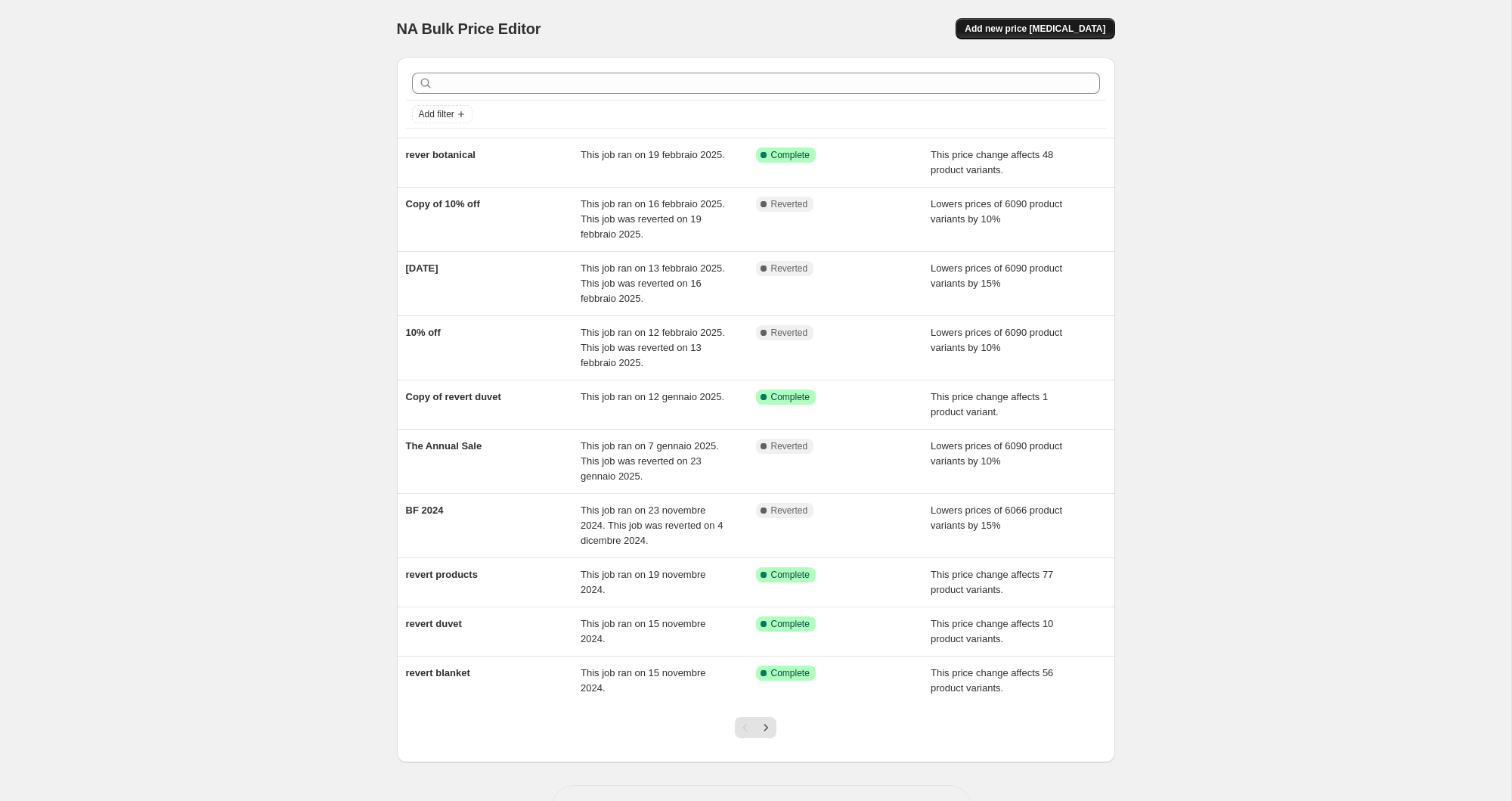
click at [1093, 19] on button "Add new price change job" at bounding box center [1035, 29] width 159 height 21
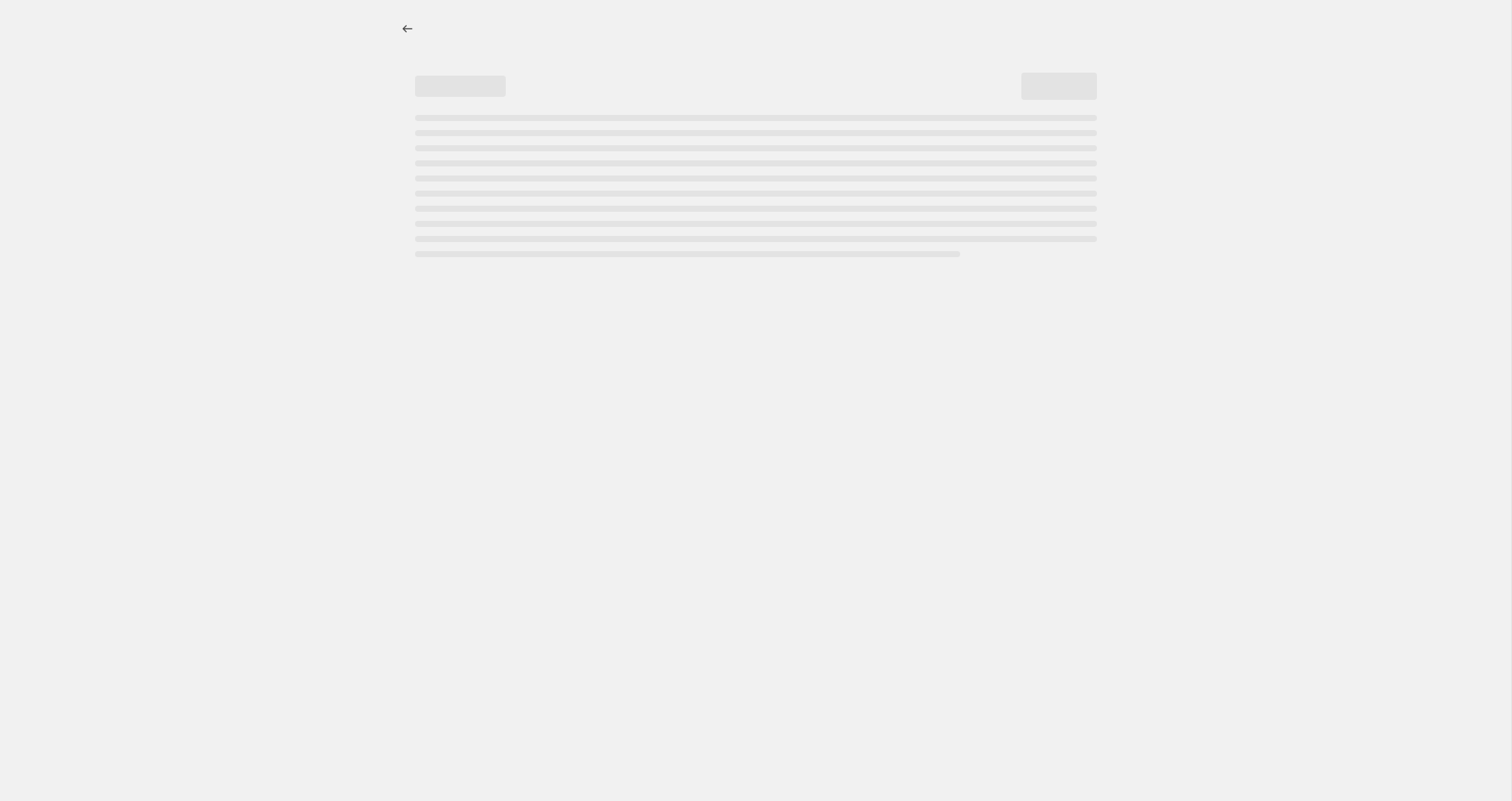
select select "percentage"
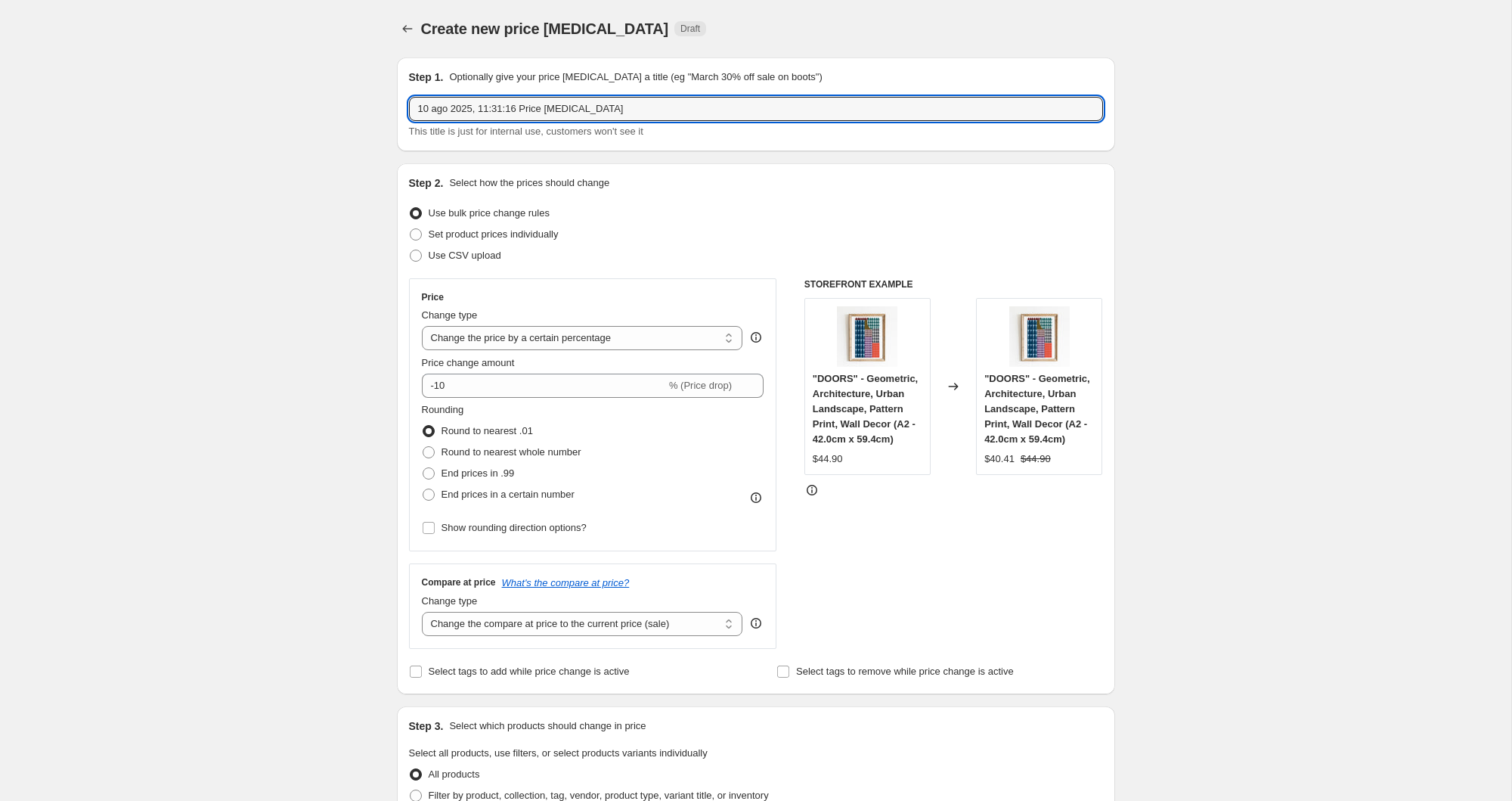
drag, startPoint x: 371, startPoint y: 87, endPoint x: 186, endPoint y: 75, distance: 185.4
click at [186, 75] on div "Create new price change job. This page is ready Create new price change job Dra…" at bounding box center [756, 790] width 1511 height 1582
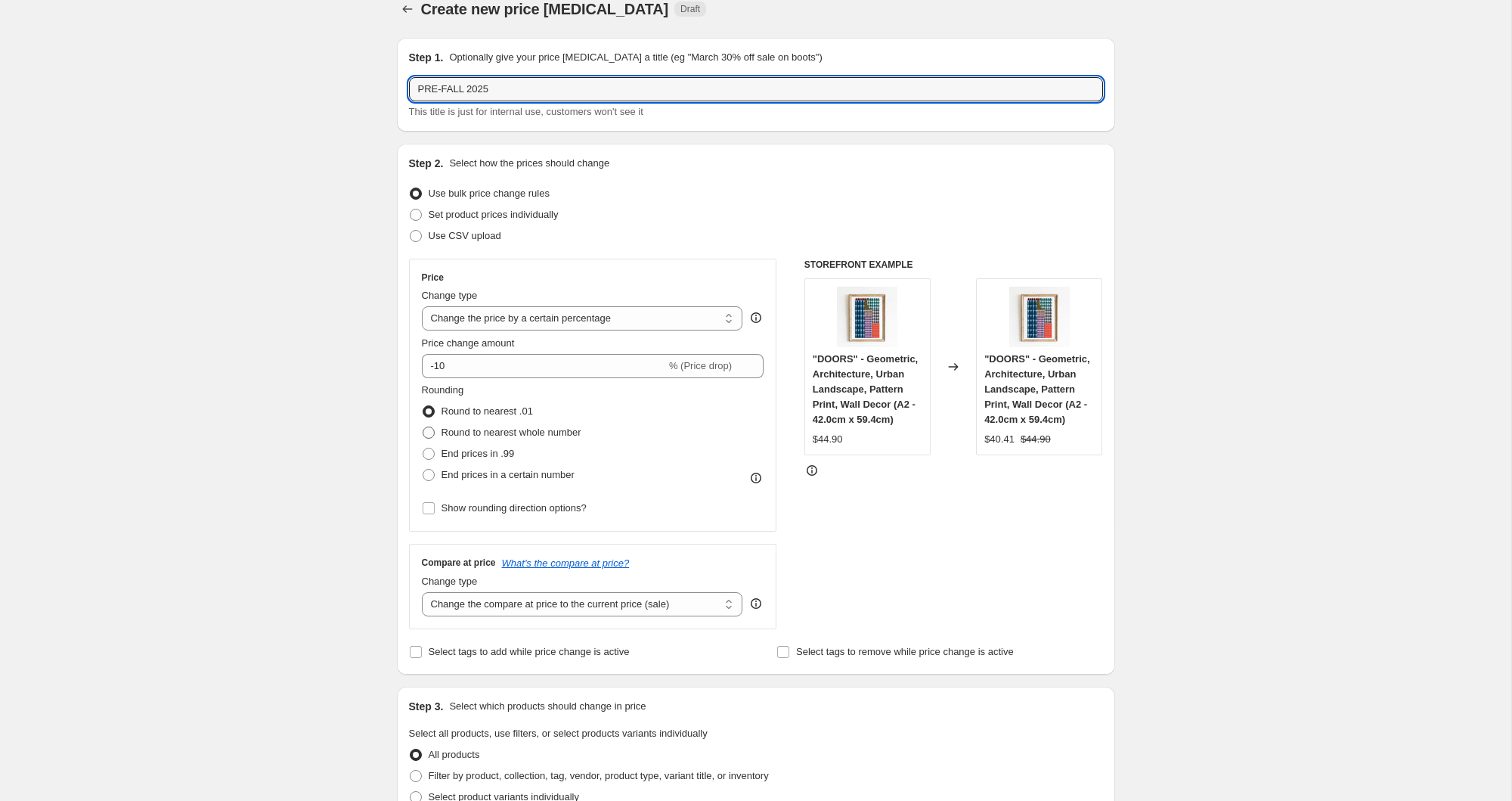
type input "PRE-FALL 2025"
click at [497, 435] on span "Round to nearest whole number" at bounding box center [511, 432] width 140 height 11
click at [424, 427] on input "Round to nearest whole number" at bounding box center [423, 426] width 1 height 1
radio input "true"
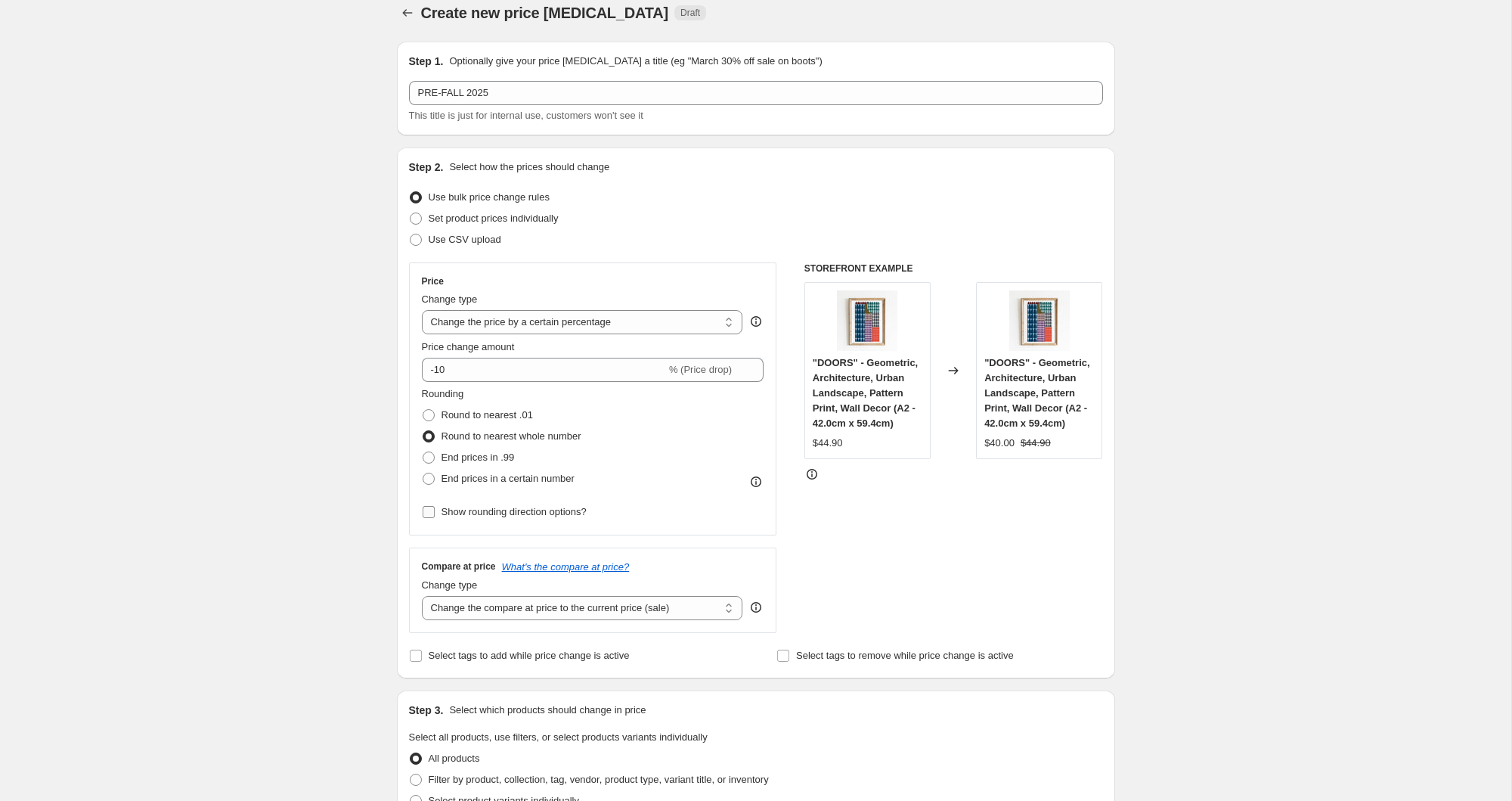
click at [501, 514] on span "Show rounding direction options?" at bounding box center [514, 512] width 145 height 11
click at [435, 514] on input "Show rounding direction options?" at bounding box center [429, 512] width 12 height 12
checkbox input "true"
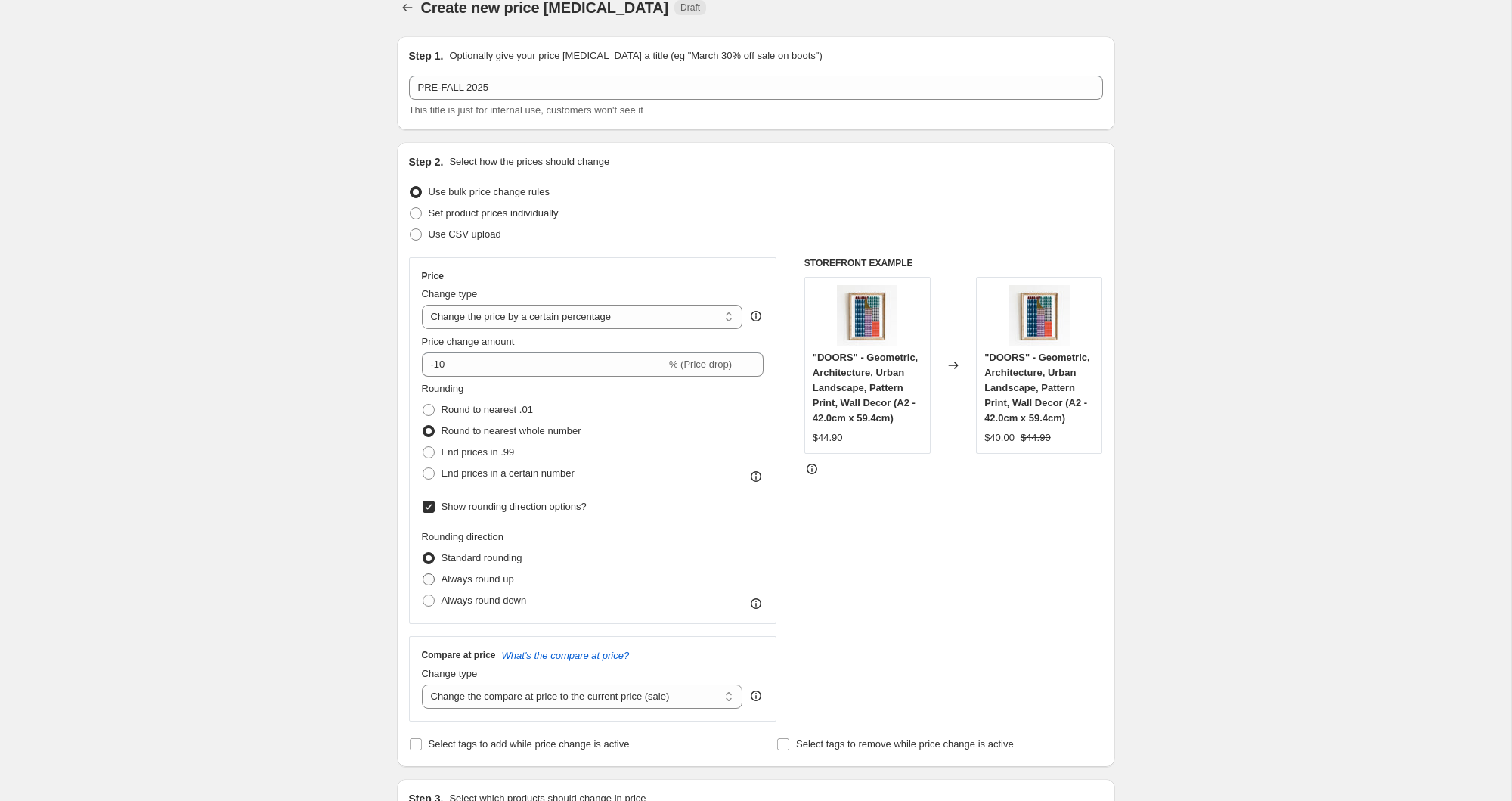
click at [479, 586] on label "Always round up" at bounding box center [468, 580] width 93 height 21
click at [424, 574] on input "Always round up" at bounding box center [423, 573] width 1 height 1
radio input "true"
click at [474, 600] on span "Always round down" at bounding box center [484, 598] width 85 height 11
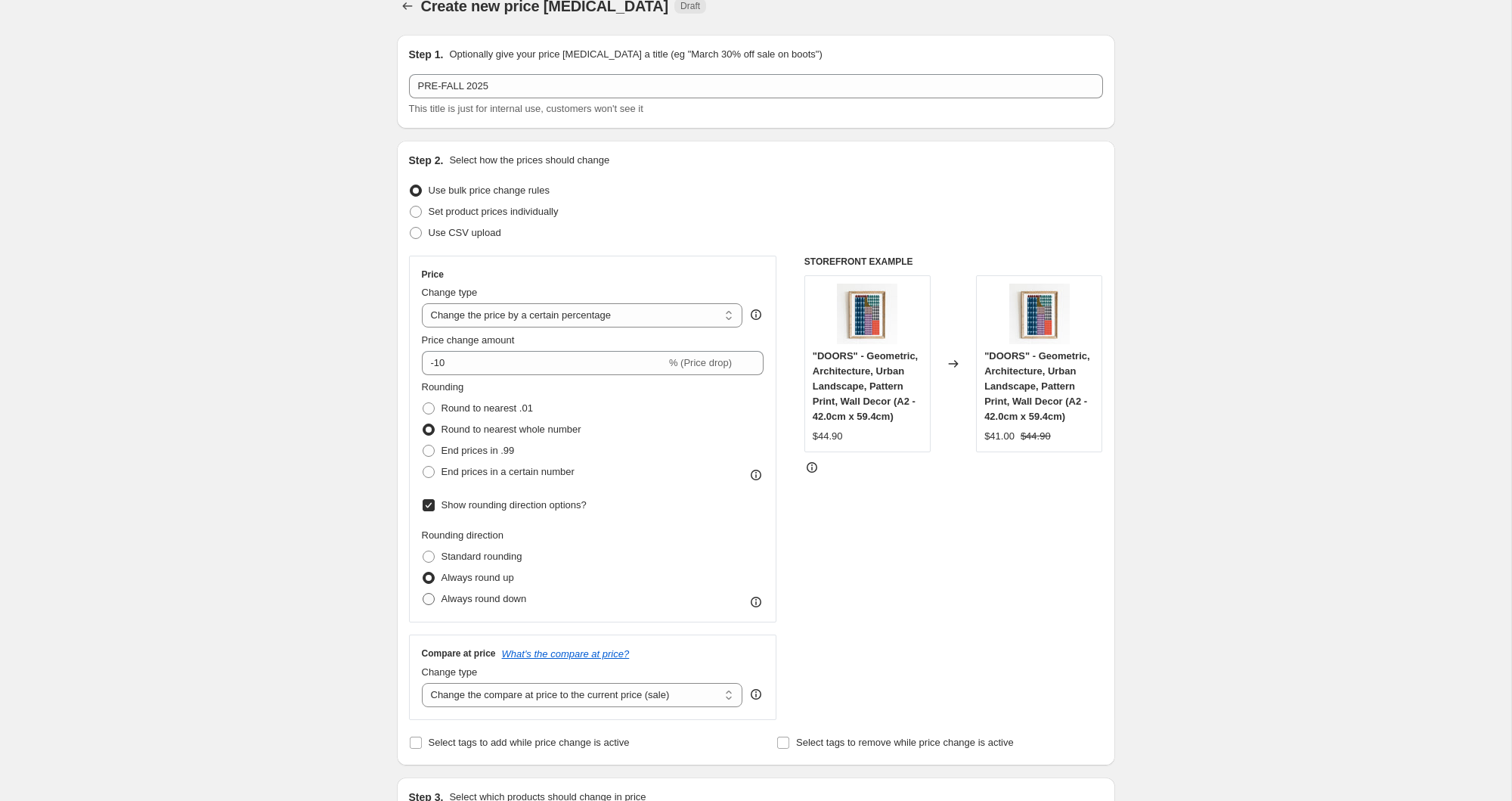
click at [424, 594] on input "Always round down" at bounding box center [423, 593] width 1 height 1
radio input "true"
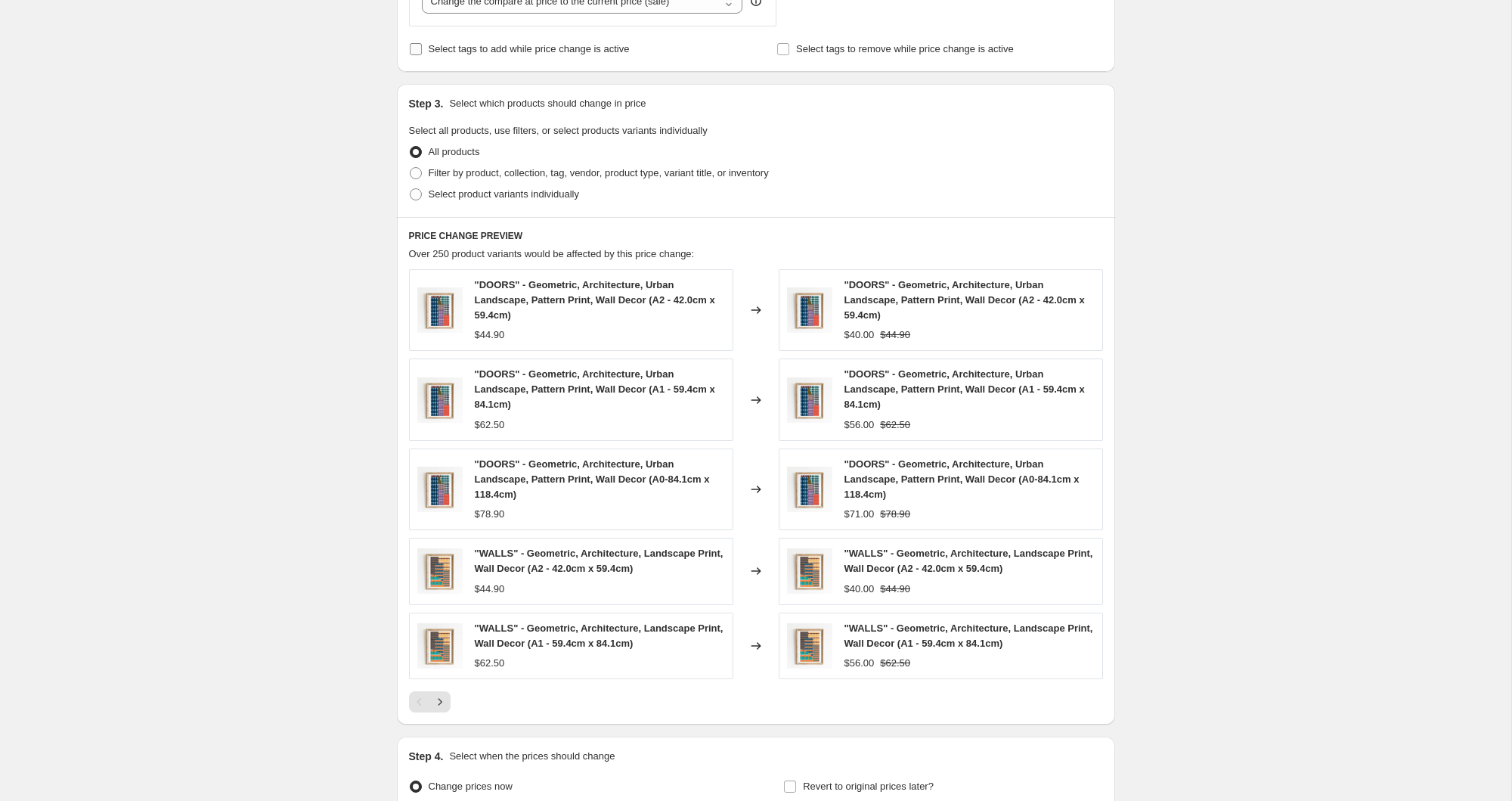
scroll to position [875, 0]
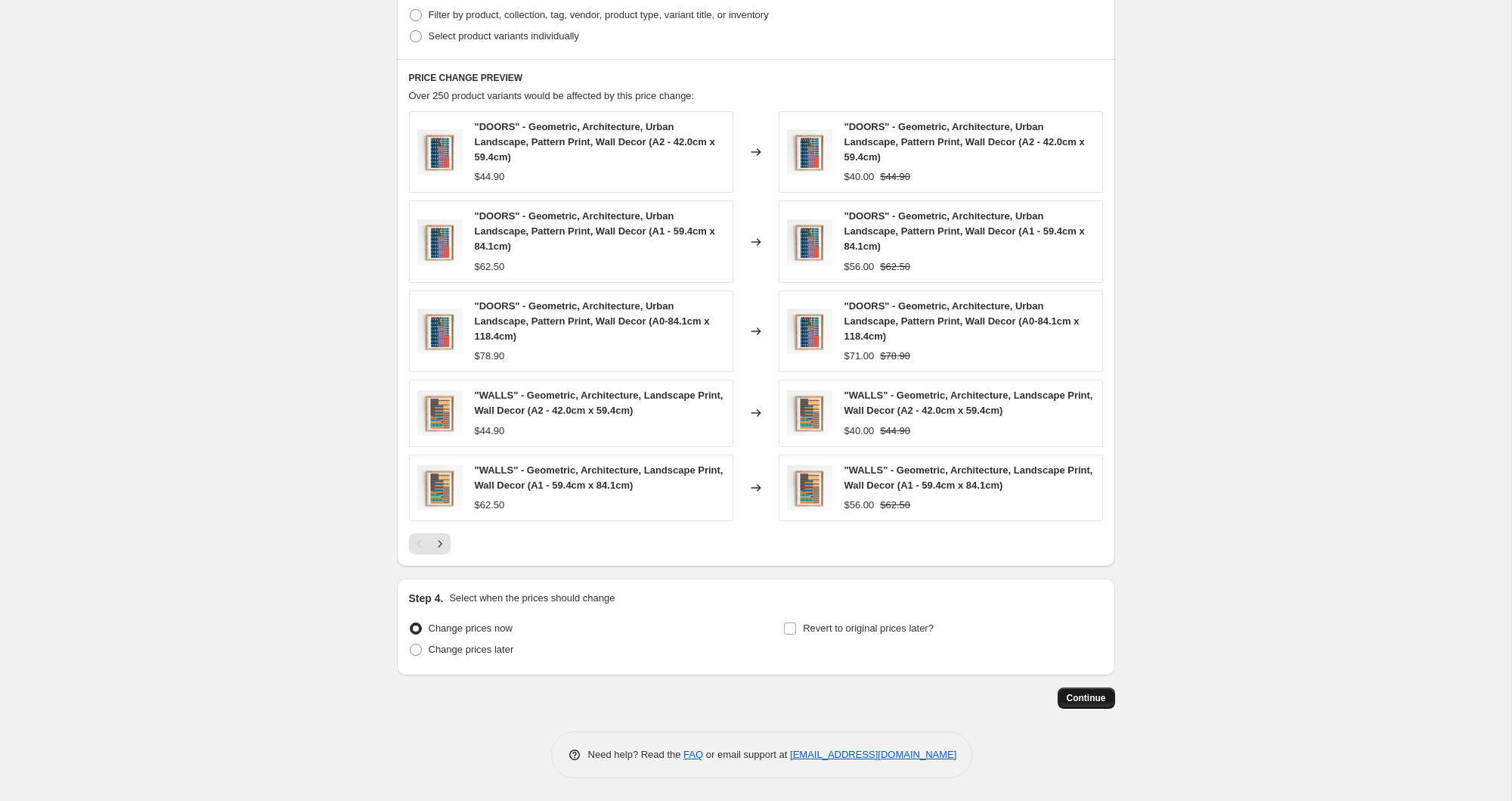
click at [1091, 695] on span "Continue" at bounding box center [1087, 698] width 39 height 12
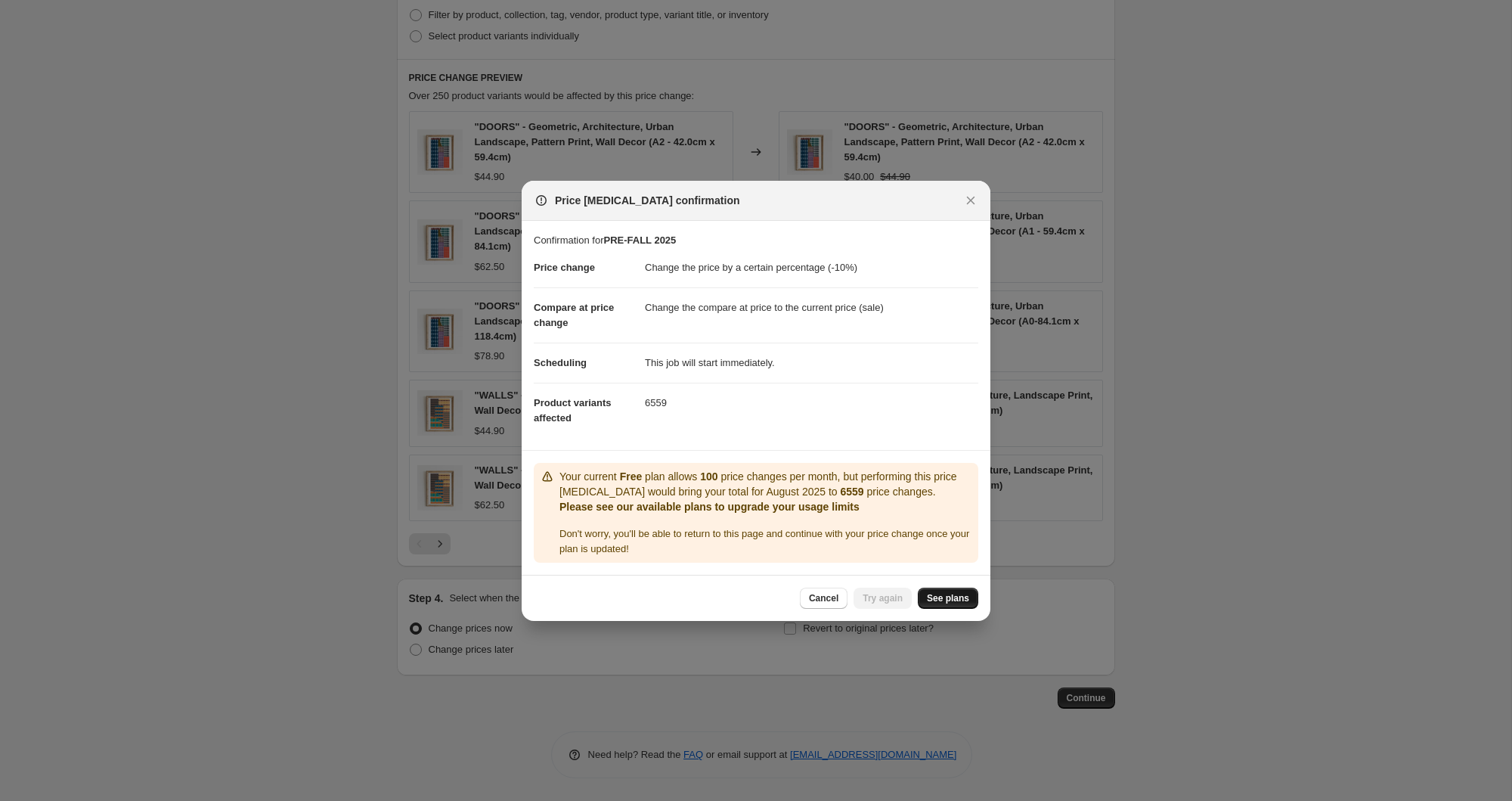
click at [931, 595] on span "See plans" at bounding box center [948, 598] width 43 height 12
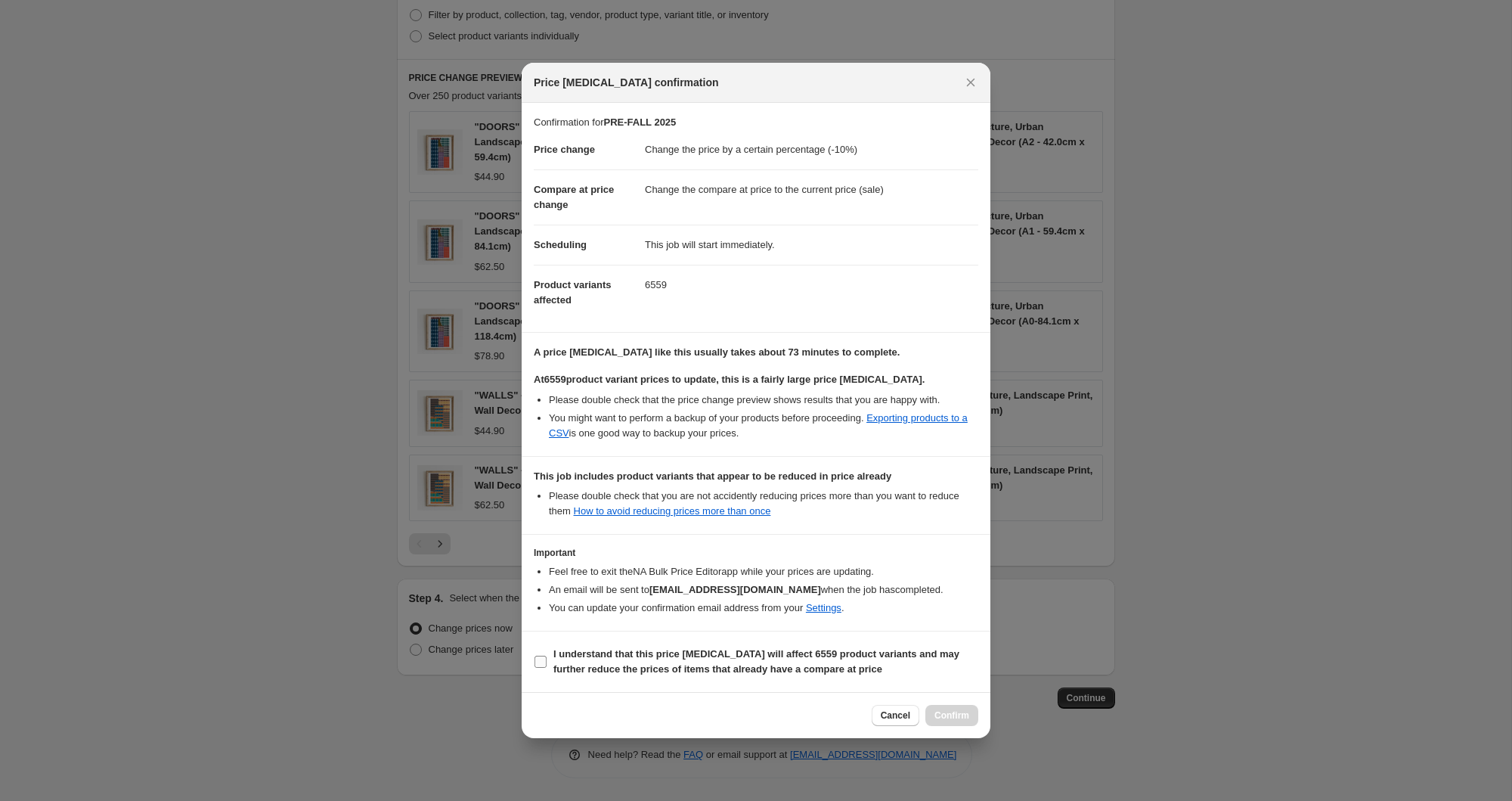
drag, startPoint x: 607, startPoint y: 663, endPoint x: 671, endPoint y: 674, distance: 64.9
click at [607, 663] on b "I understand that this price [MEDICAL_DATA] will affect 6559 product variants a…" at bounding box center [756, 662] width 406 height 26
click at [547, 663] on input "I understand that this price [MEDICAL_DATA] will affect 6559 product variants a…" at bounding box center [540, 662] width 12 height 12
checkbox input "true"
click at [969, 714] on span "Confirm" at bounding box center [951, 715] width 34 height 12
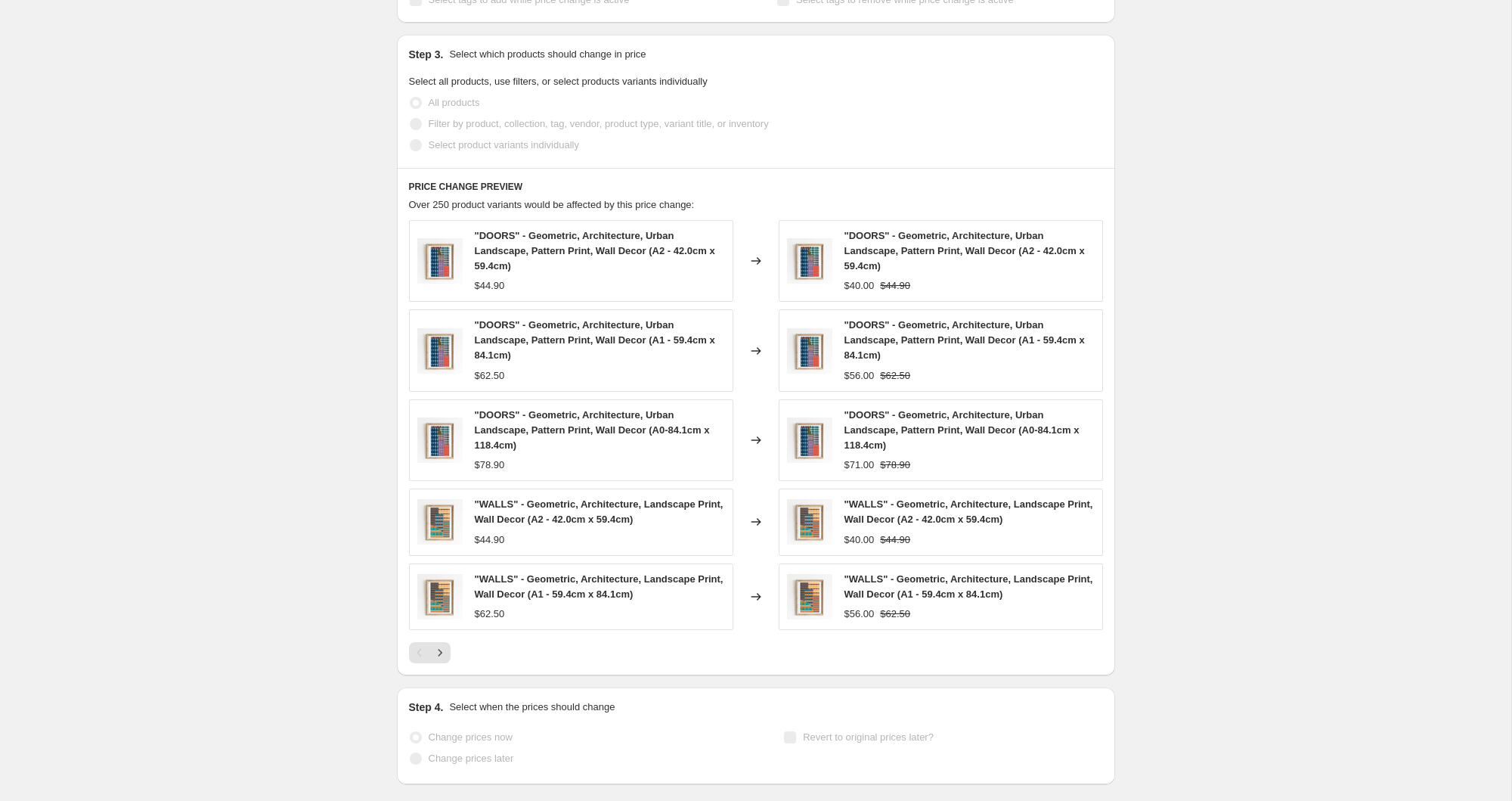
scroll to position [914, 0]
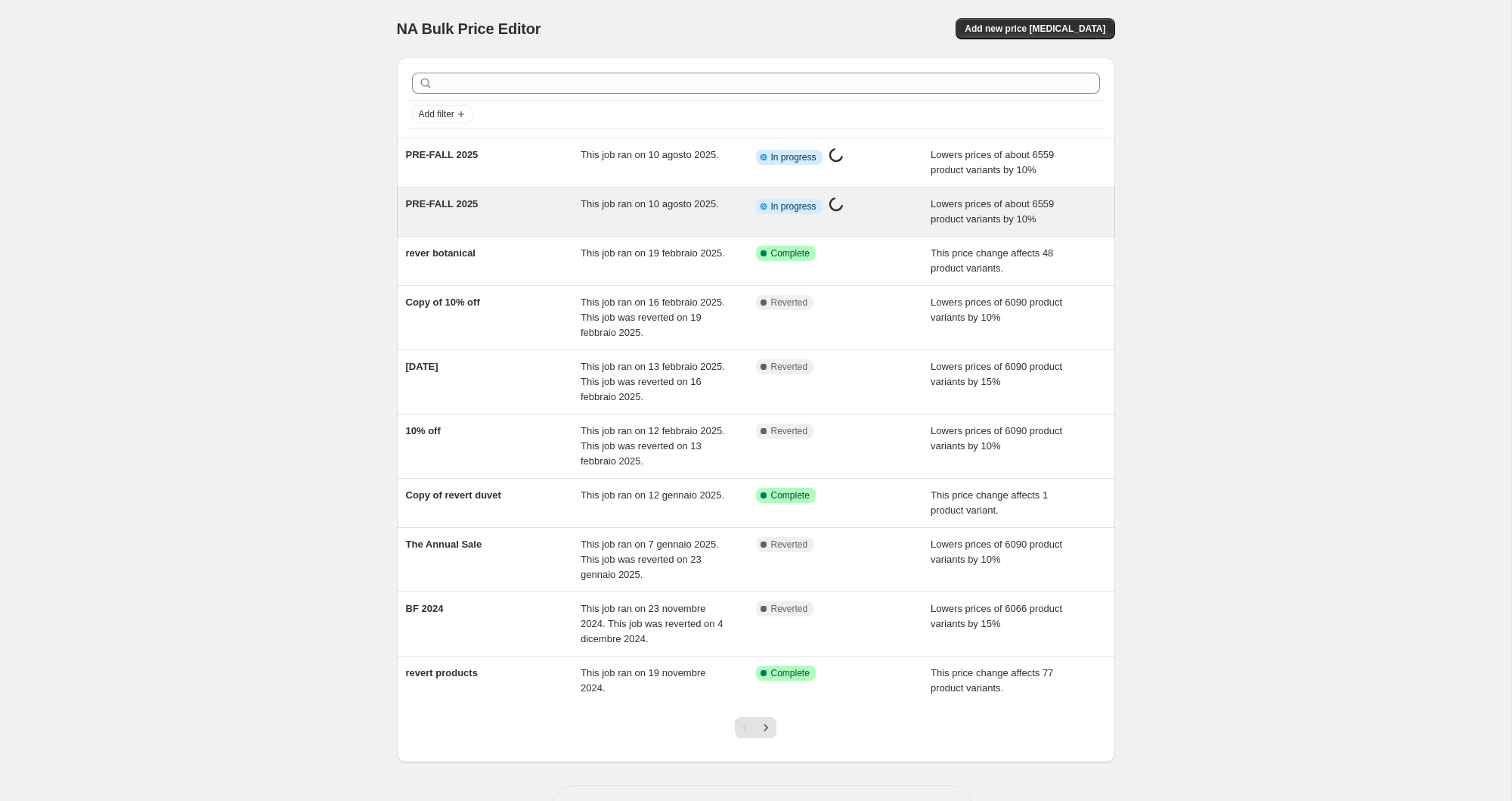
click at [730, 212] on div "This job ran on 10 agosto 2025." at bounding box center [669, 212] width 175 height 30
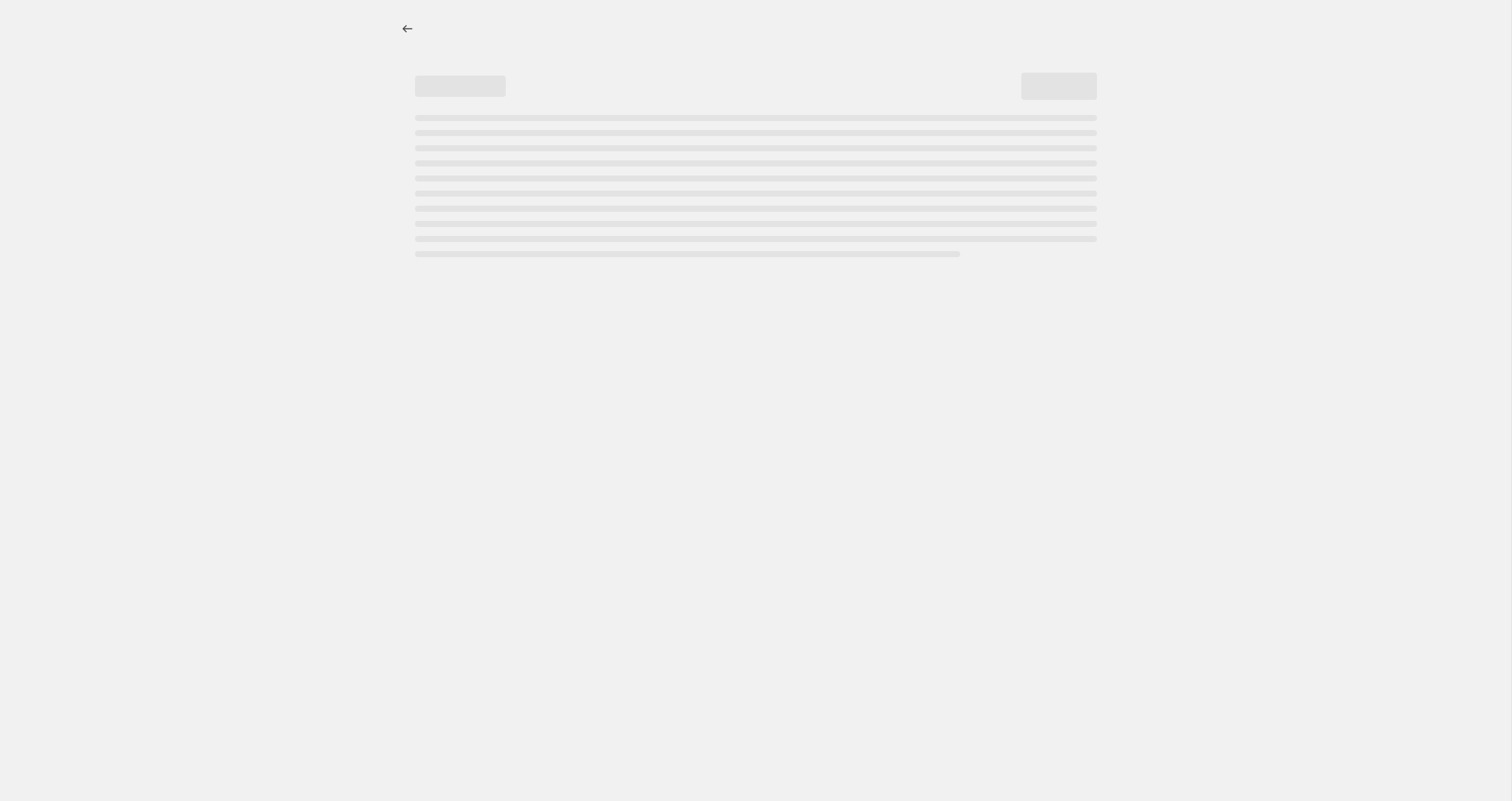
select select "percentage"
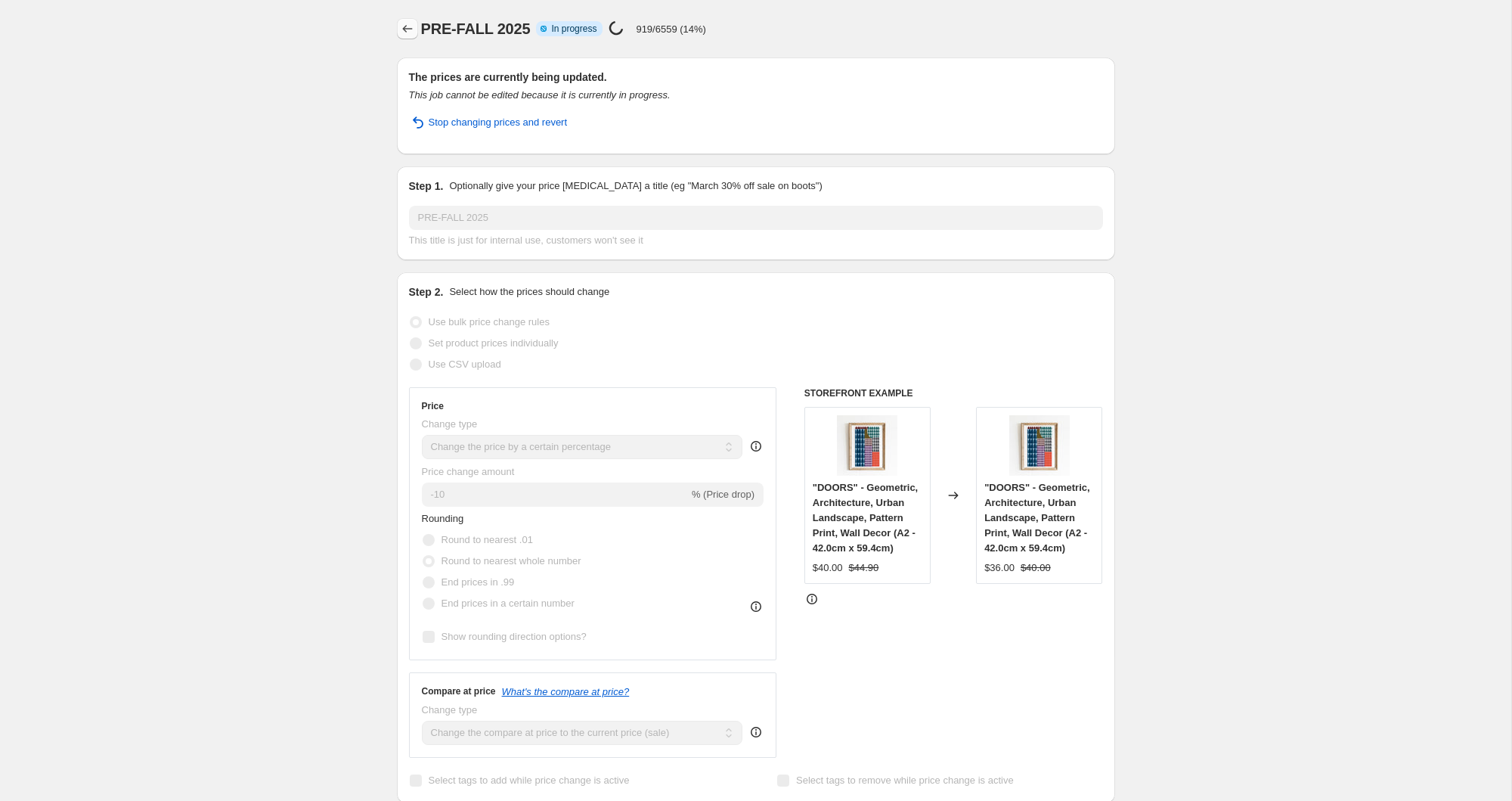
click at [410, 30] on icon "Price change jobs" at bounding box center [407, 29] width 15 height 15
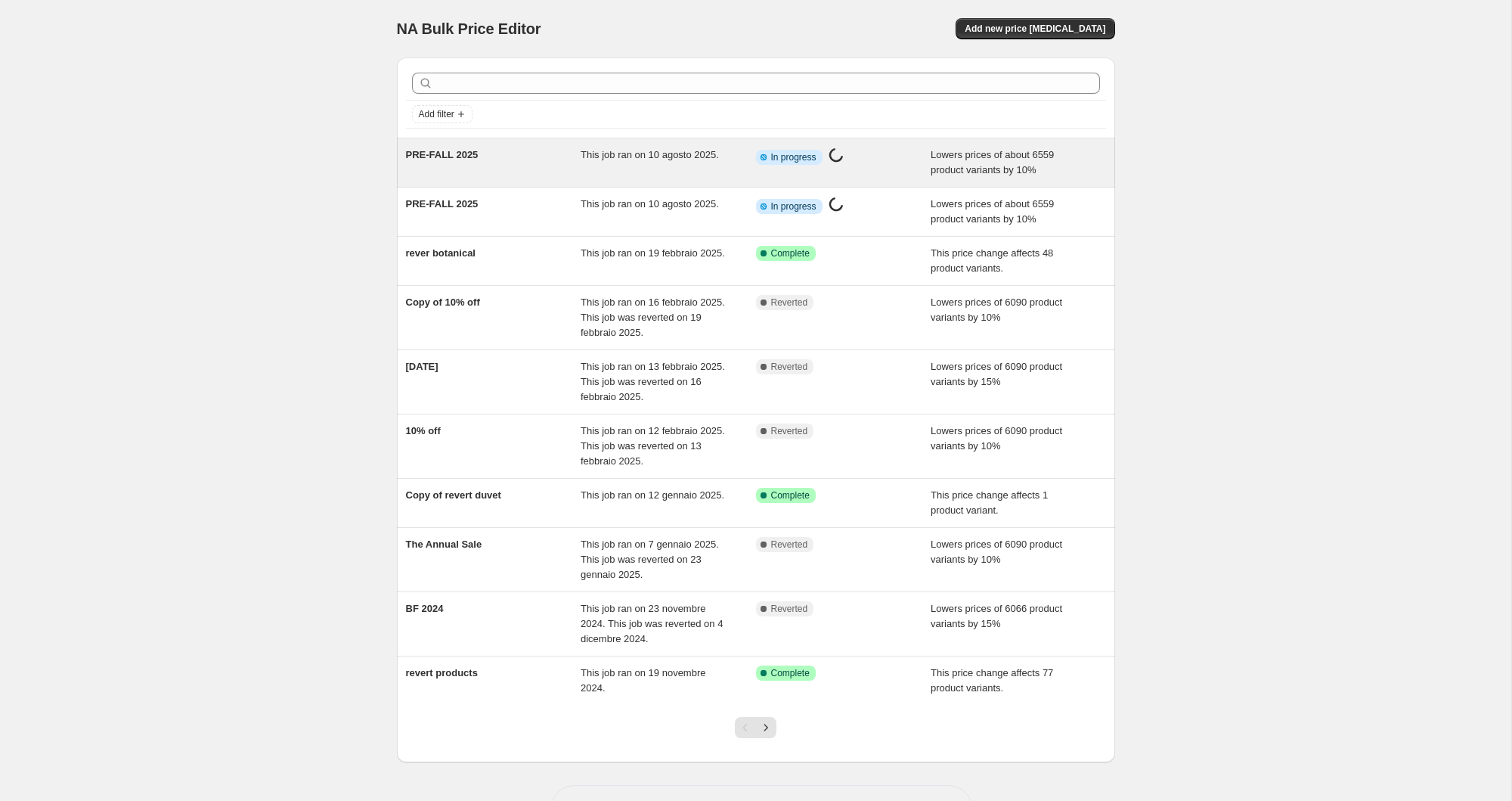
click at [636, 152] on span "This job ran on 10 agosto 2025." at bounding box center [650, 155] width 138 height 11
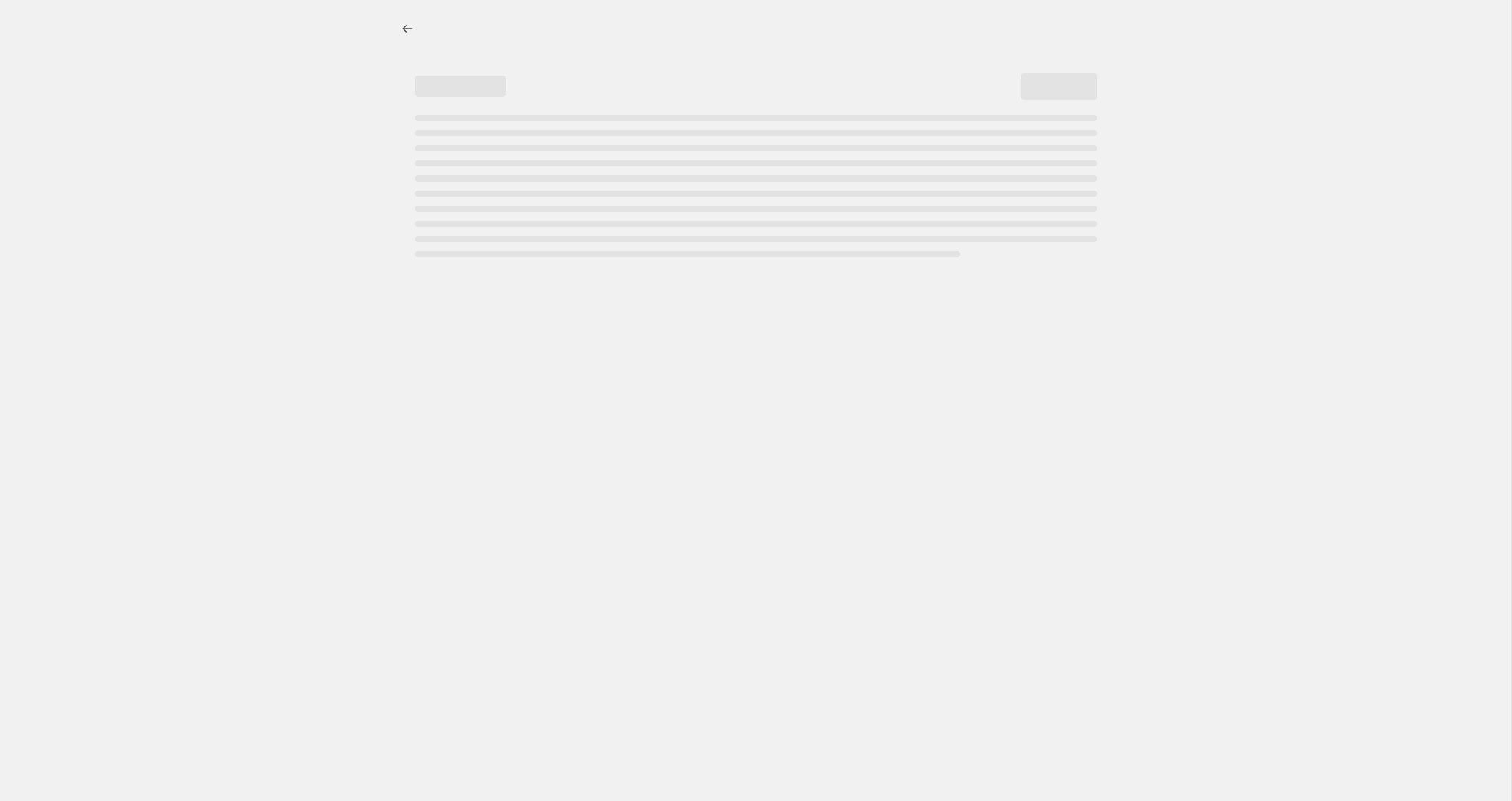
select select "percentage"
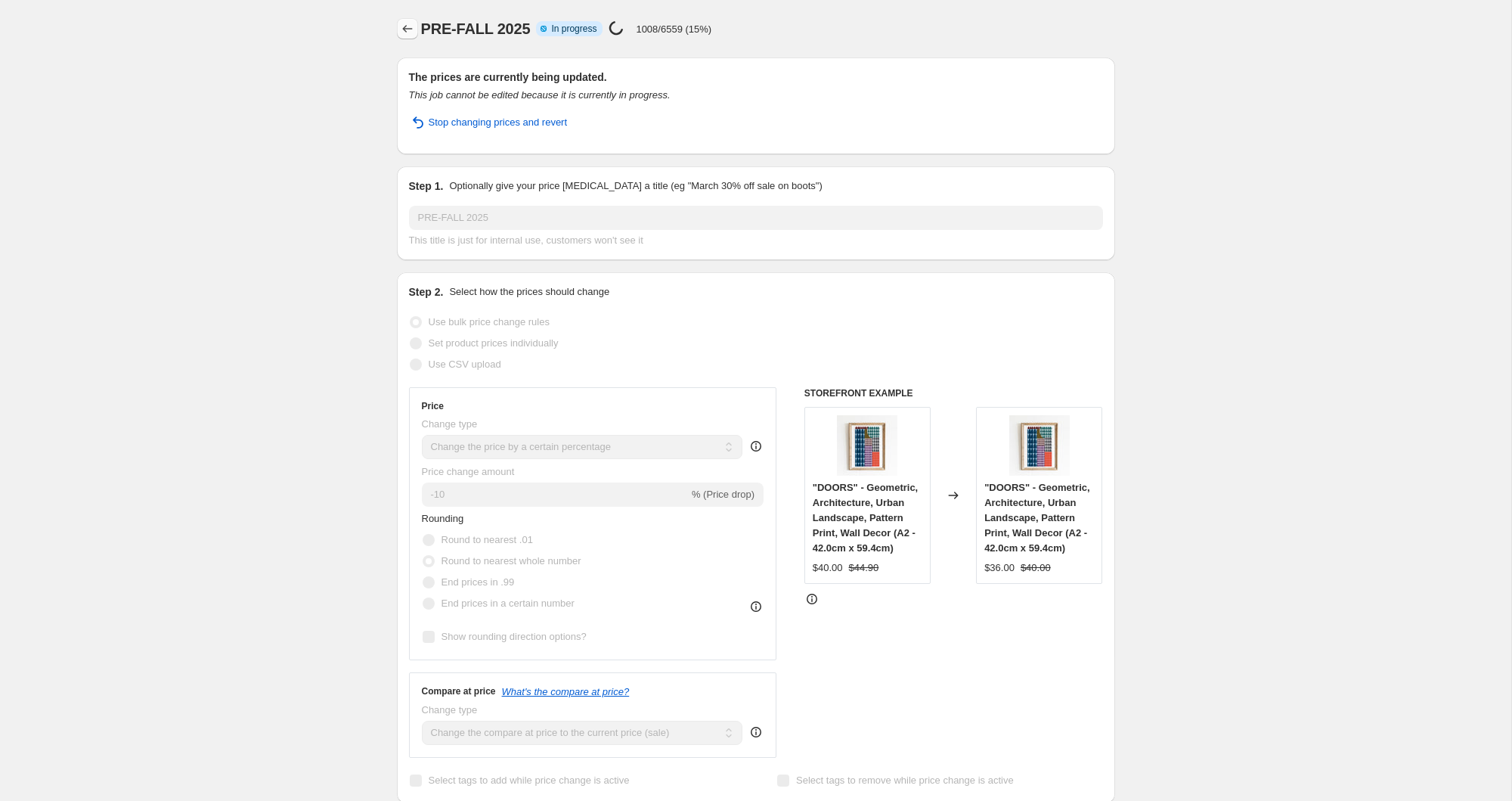
click at [400, 27] on icon "Price change jobs" at bounding box center [407, 29] width 15 height 15
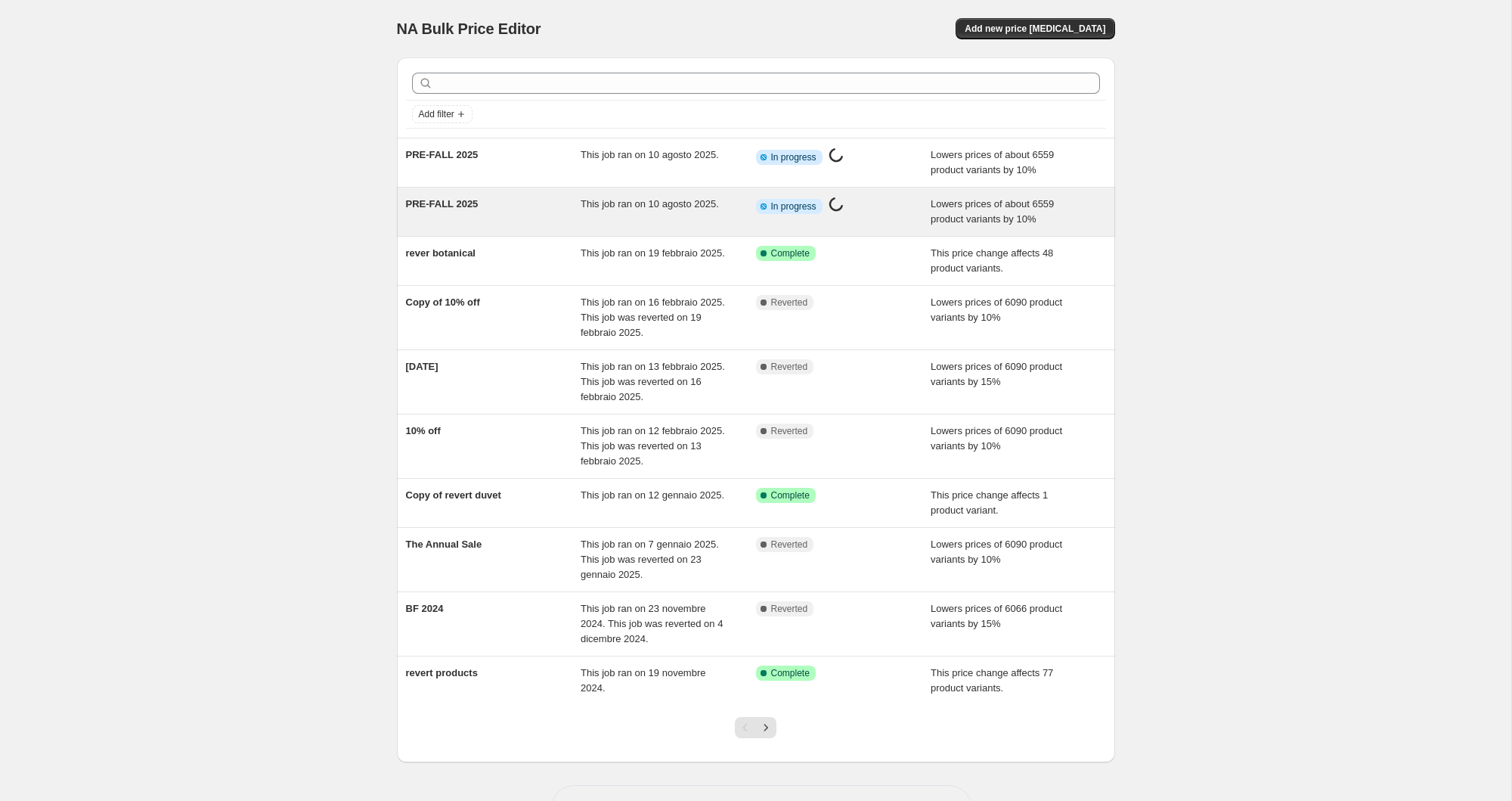
click at [602, 215] on div "This job ran on 10 agosto 2025." at bounding box center [669, 212] width 175 height 30
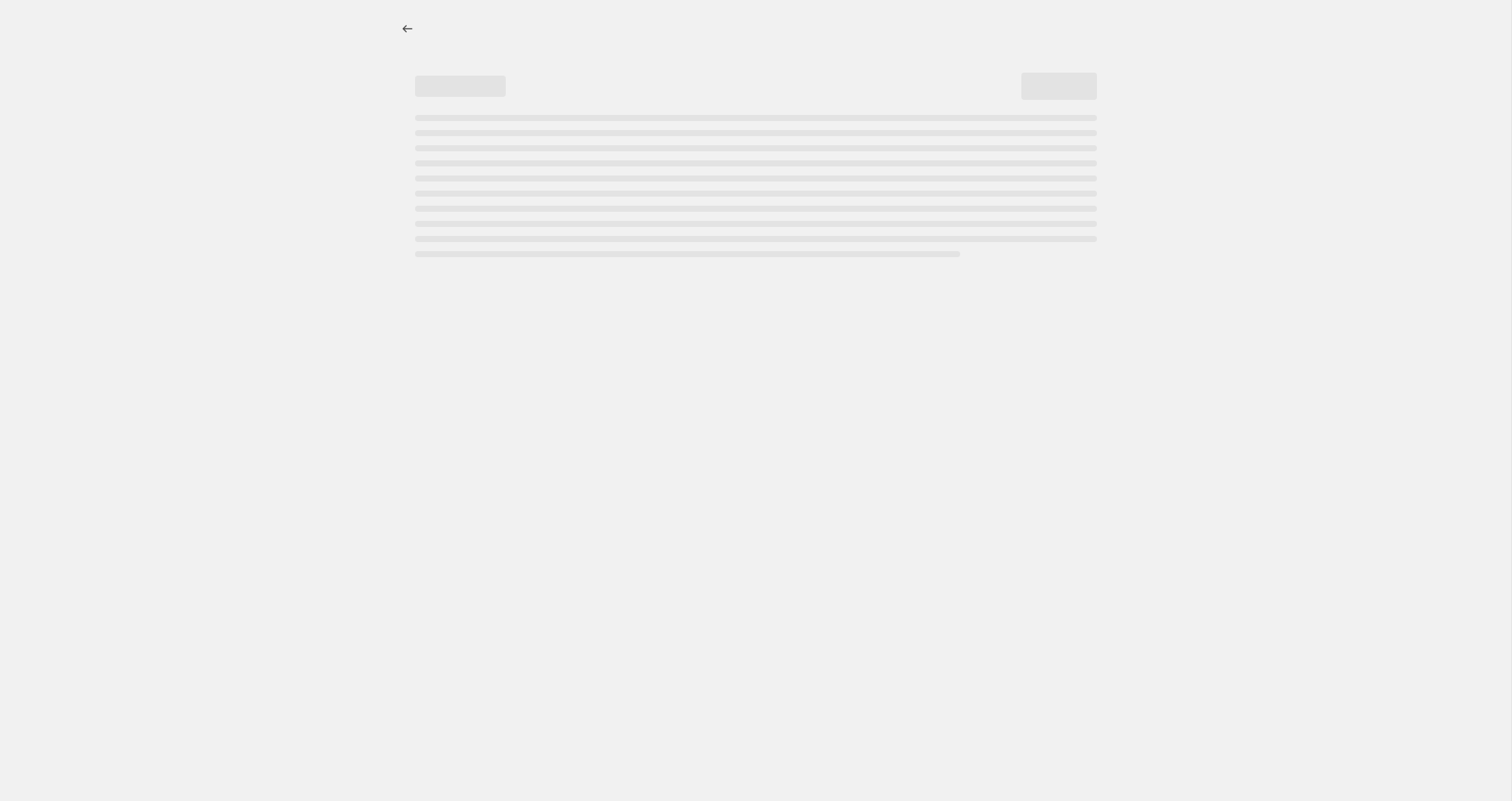
select select "percentage"
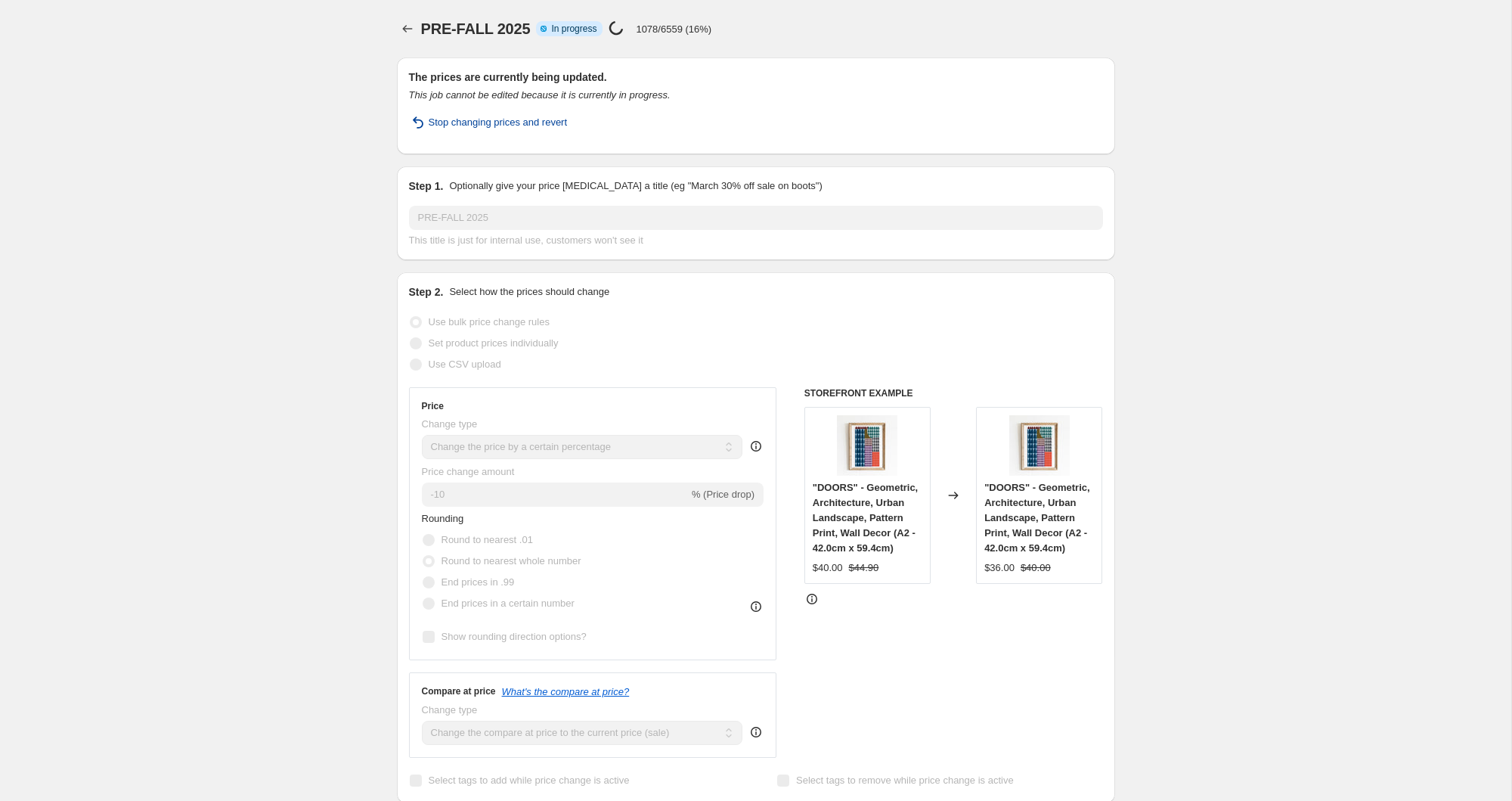
click at [542, 122] on span "Stop changing prices and revert" at bounding box center [498, 122] width 139 height 15
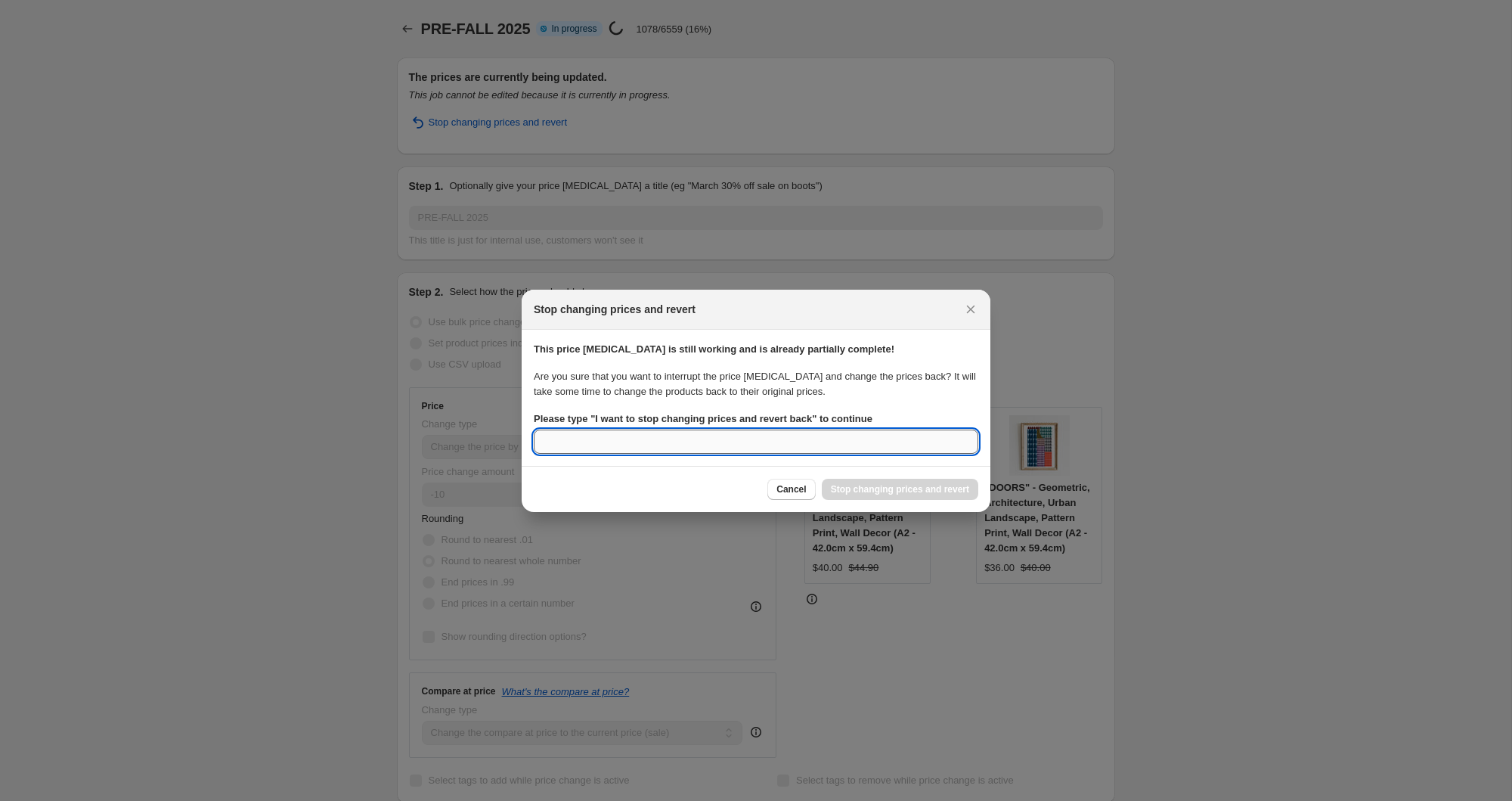
click at [801, 446] on input "Please type " I want to stop changing prices and revert back " to continue" at bounding box center [756, 442] width 445 height 25
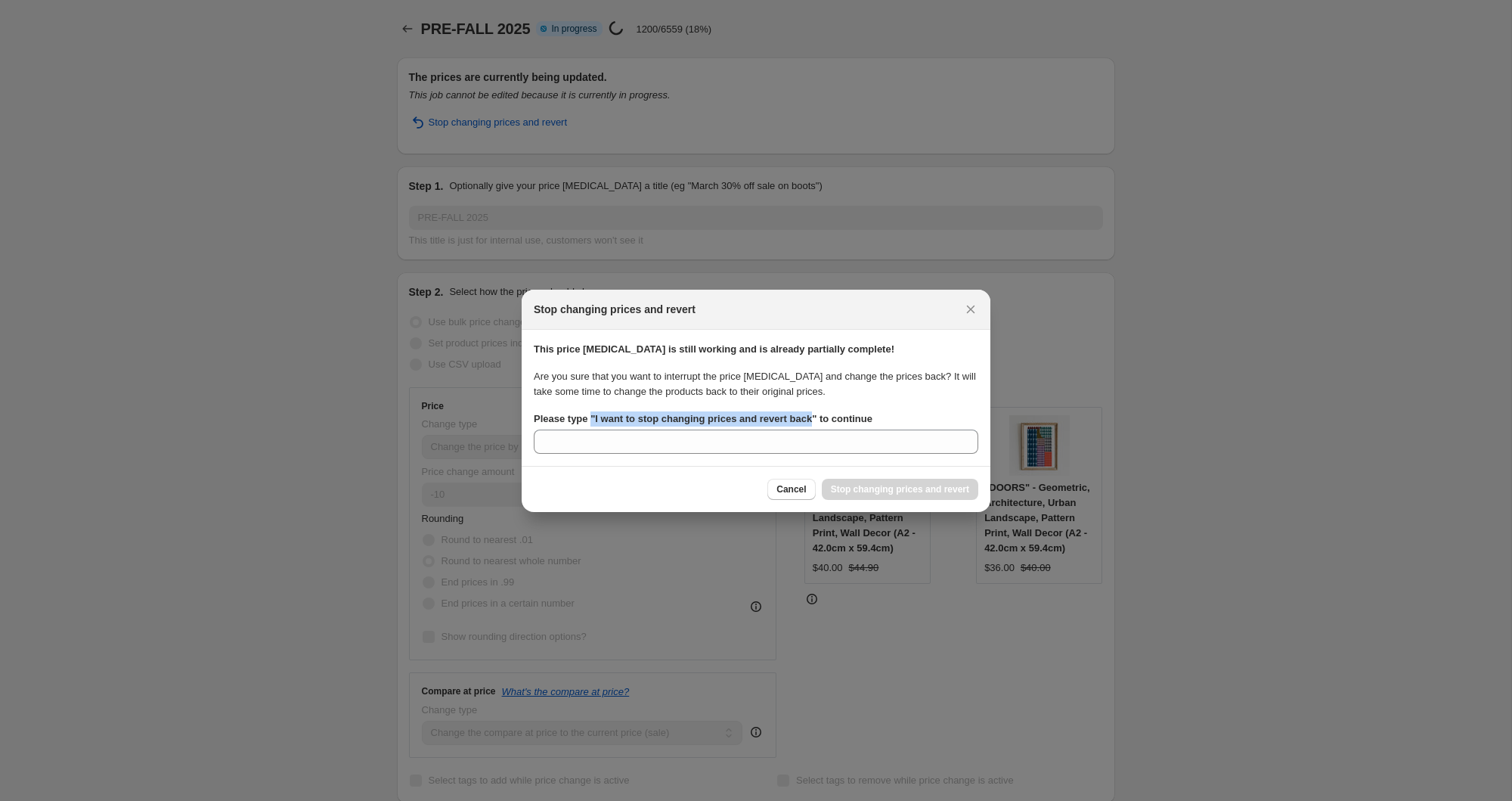
drag, startPoint x: 823, startPoint y: 421, endPoint x: 595, endPoint y: 421, distance: 228.0
click at [595, 421] on b "Please type " I want to stop changing prices and revert back " to continue" at bounding box center [702, 419] width 338 height 11
click at [598, 421] on b "Please type " I want to stop changing prices and revert back " to continue" at bounding box center [702, 419] width 338 height 11
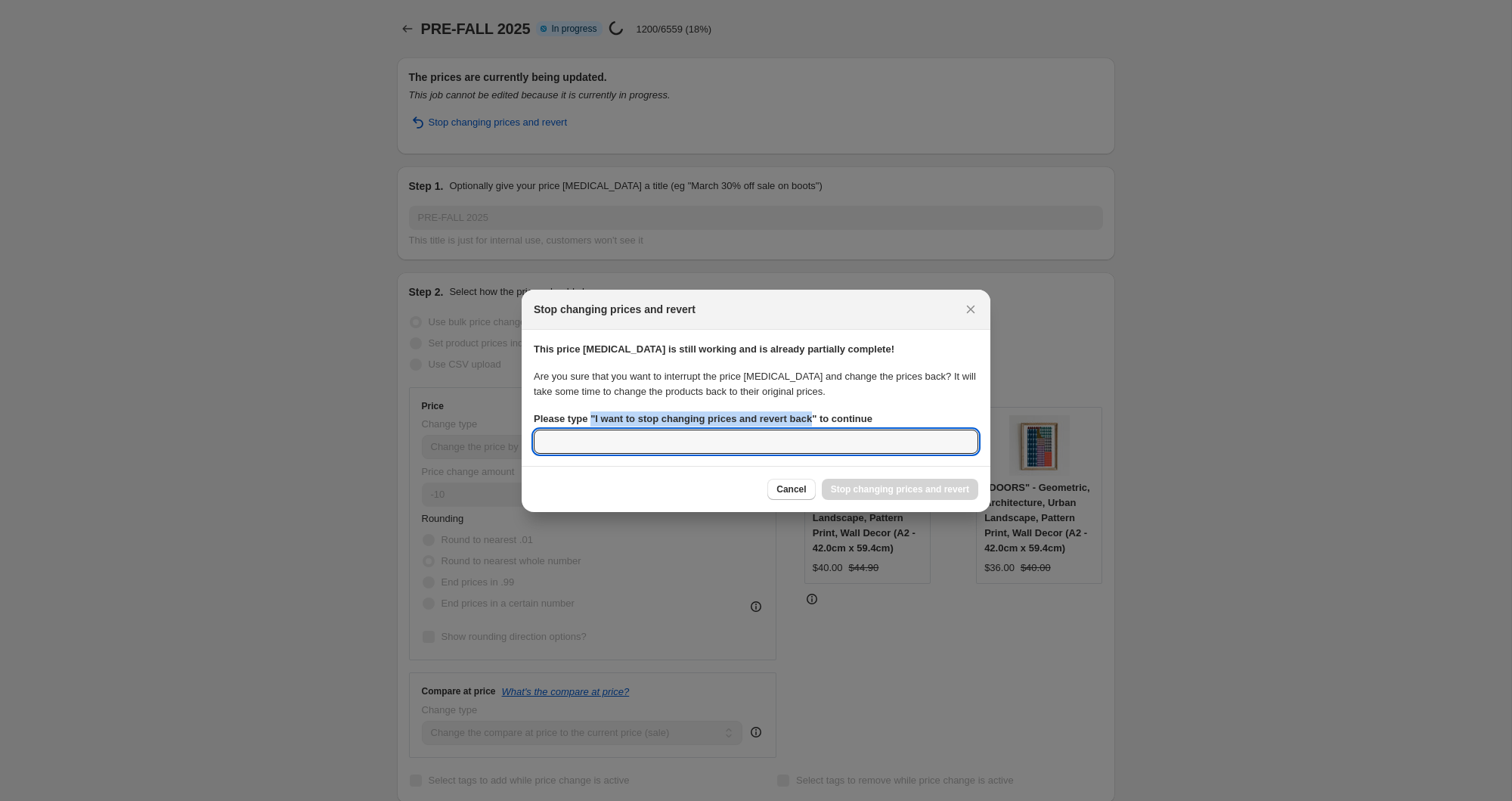
click at [598, 430] on input "Please type " I want to stop changing prices and revert back " to continue" at bounding box center [756, 442] width 445 height 25
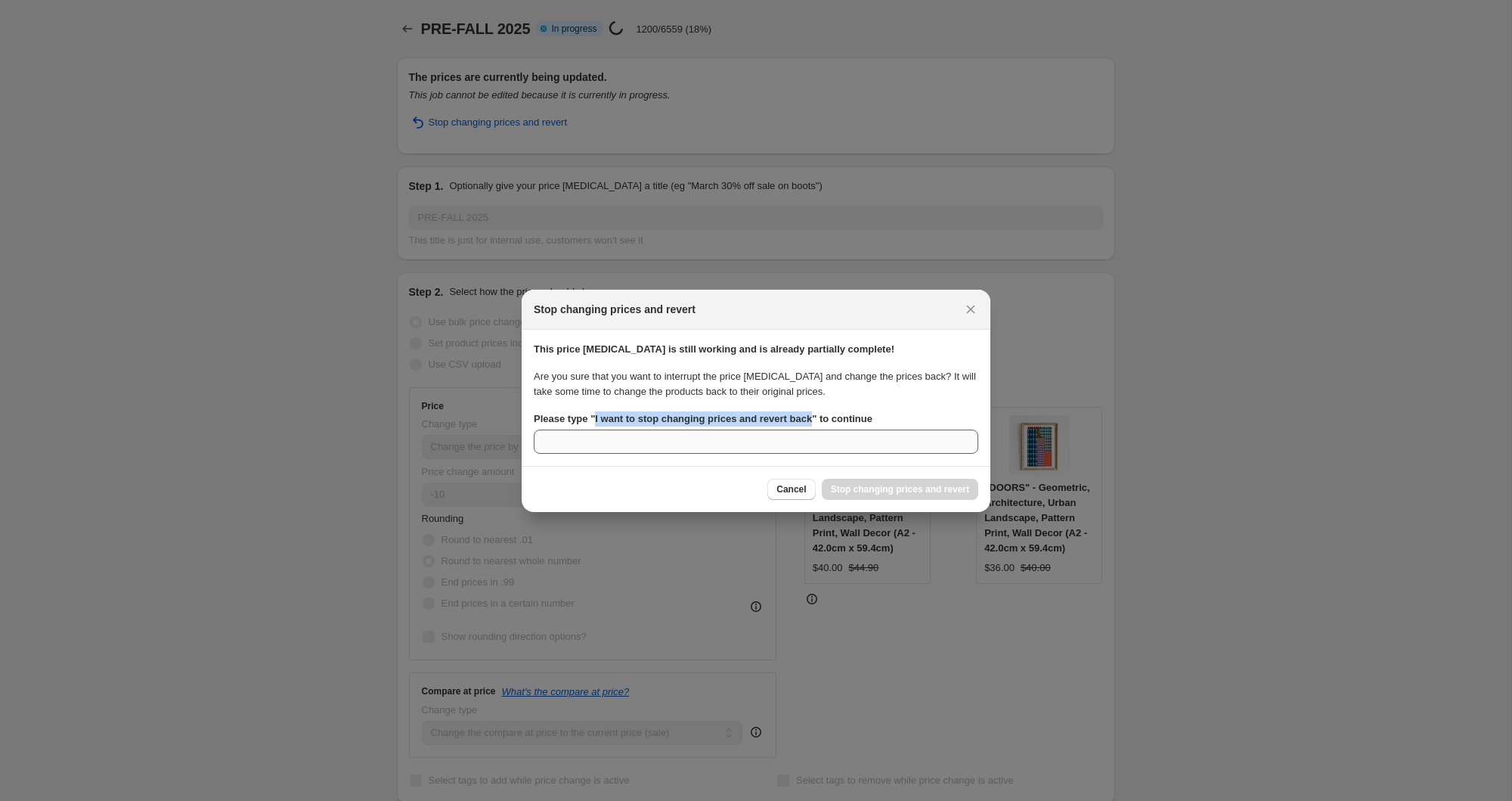
drag, startPoint x: 598, startPoint y: 421, endPoint x: 779, endPoint y: 439, distance: 181.9
click at [823, 420] on b "Please type " I want to stop changing prices and revert back " to continue" at bounding box center [702, 419] width 338 height 11
copy b "I want to stop changing prices and revert back"
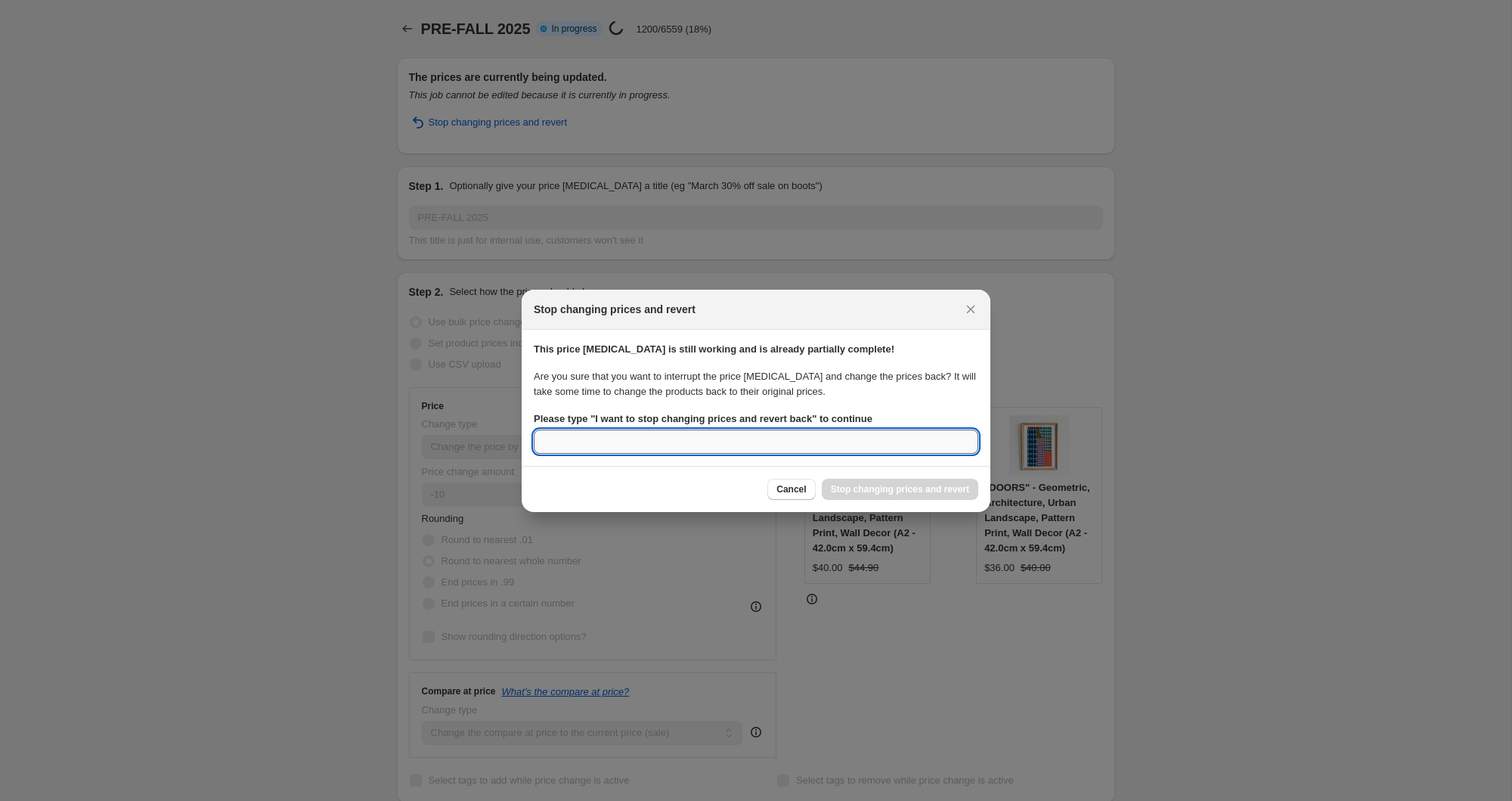
click at [738, 444] on input "Please type " I want to stop changing prices and revert back " to continue" at bounding box center [756, 442] width 445 height 25
paste input "I want to stop changing prices and revert back"
type input "I want to stop changing prices and revert back"
click at [906, 486] on span "Stop changing prices and revert" at bounding box center [900, 489] width 138 height 12
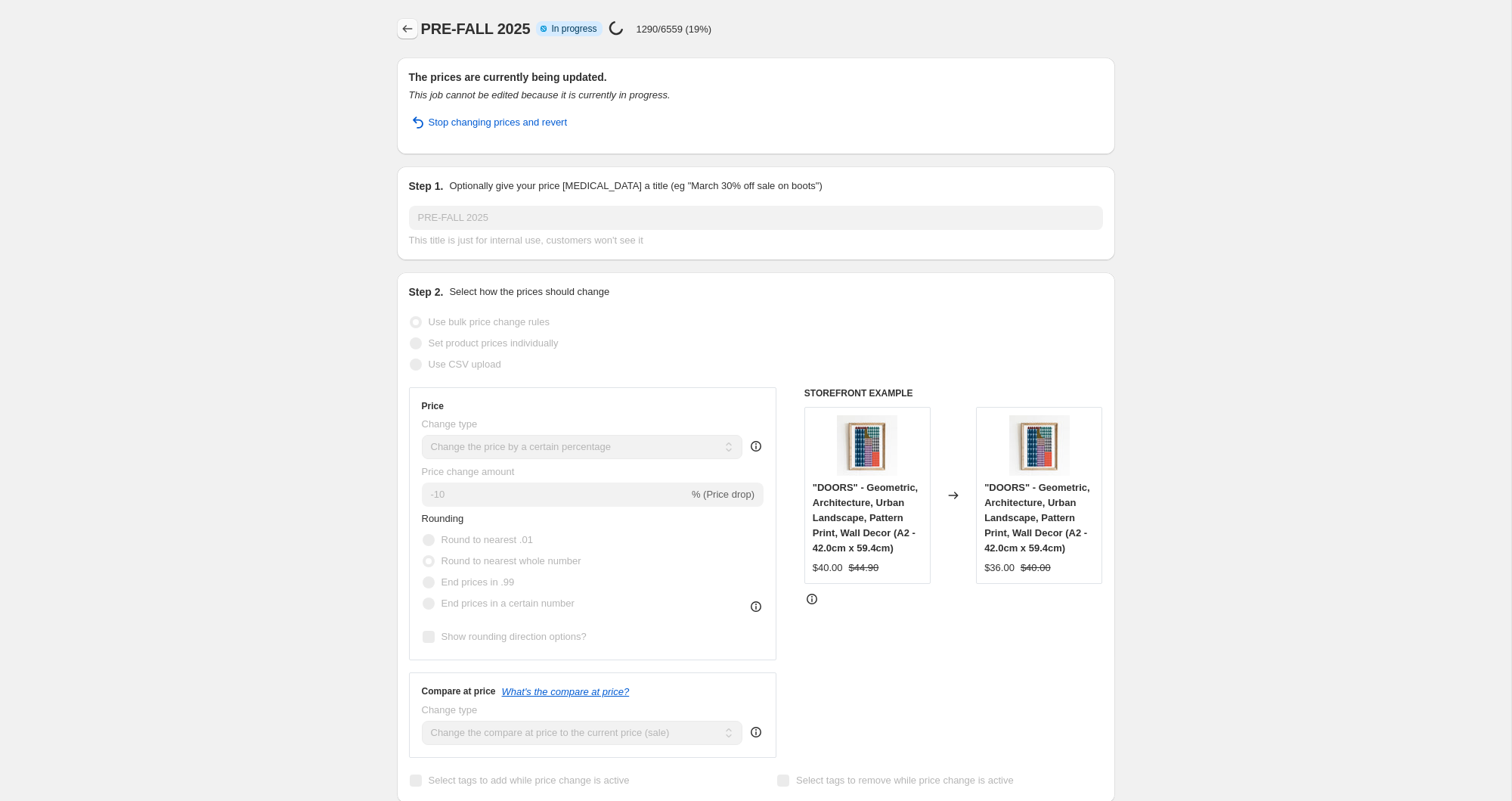
click at [402, 21] on icon "Price change jobs" at bounding box center [407, 29] width 15 height 15
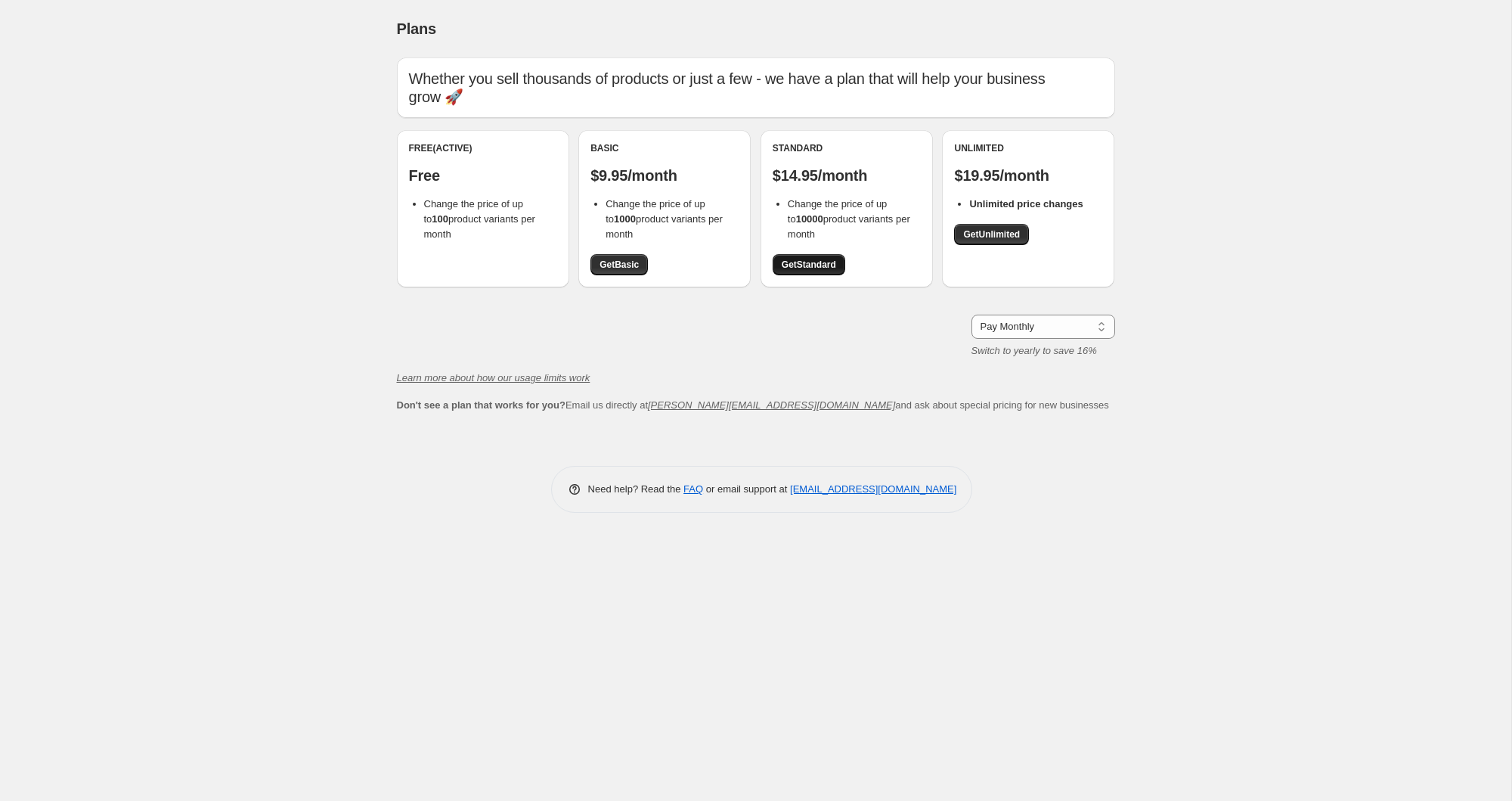
click at [790, 259] on span "Get Standard" at bounding box center [809, 265] width 54 height 12
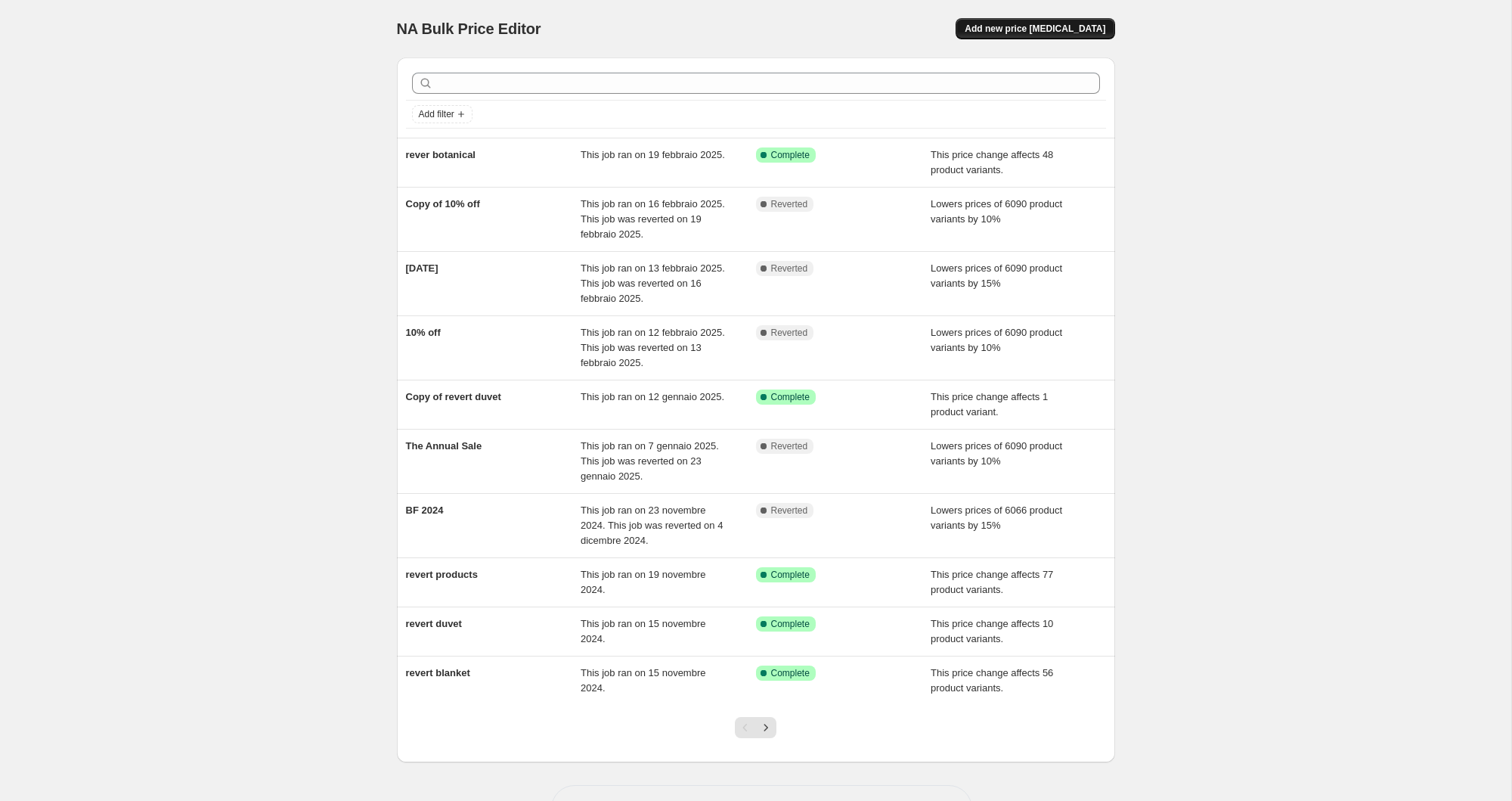
click at [1069, 30] on span "Add new price [MEDICAL_DATA]" at bounding box center [1035, 29] width 141 height 12
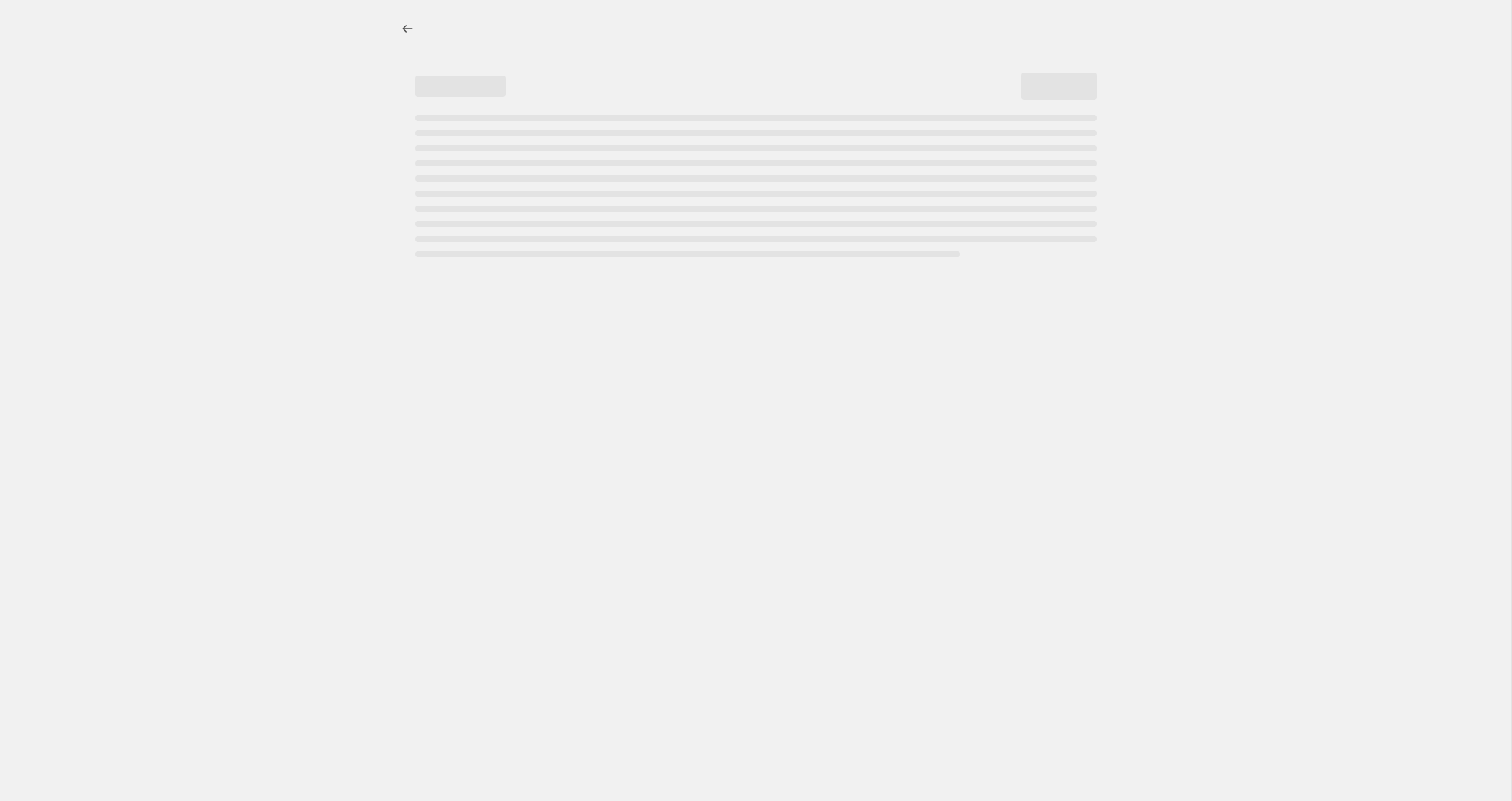
select select "percentage"
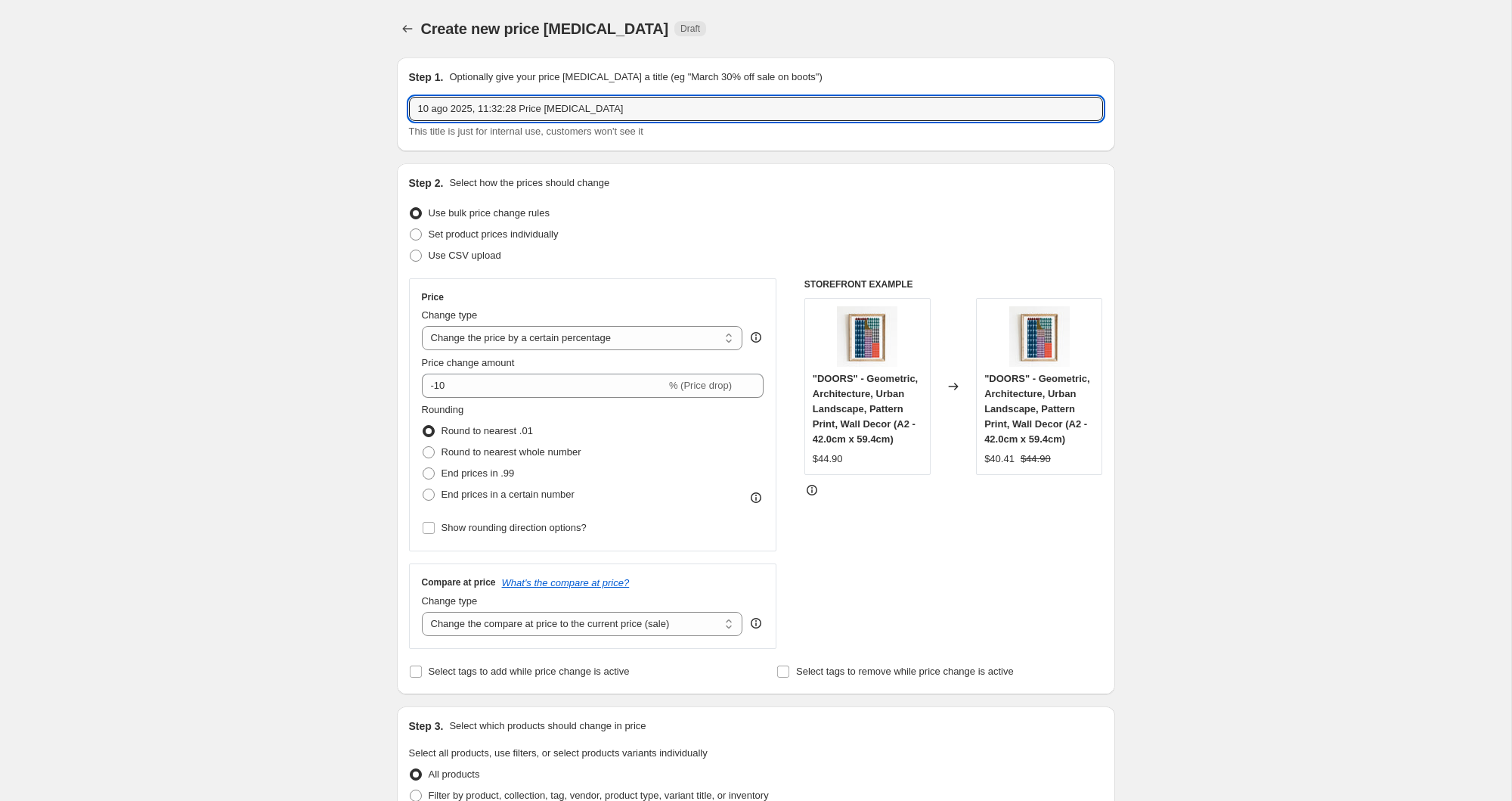
drag, startPoint x: 703, startPoint y: 112, endPoint x: 251, endPoint y: 91, distance: 452.5
click at [251, 91] on div "Create new price [MEDICAL_DATA]. This page is ready Create new price [MEDICAL_D…" at bounding box center [756, 790] width 1511 height 1582
type input "PRE-FALL 2025"
click at [472, 348] on select "Change the price to a certain amount Change the price by a certain amount Chang…" at bounding box center [583, 339] width 321 height 25
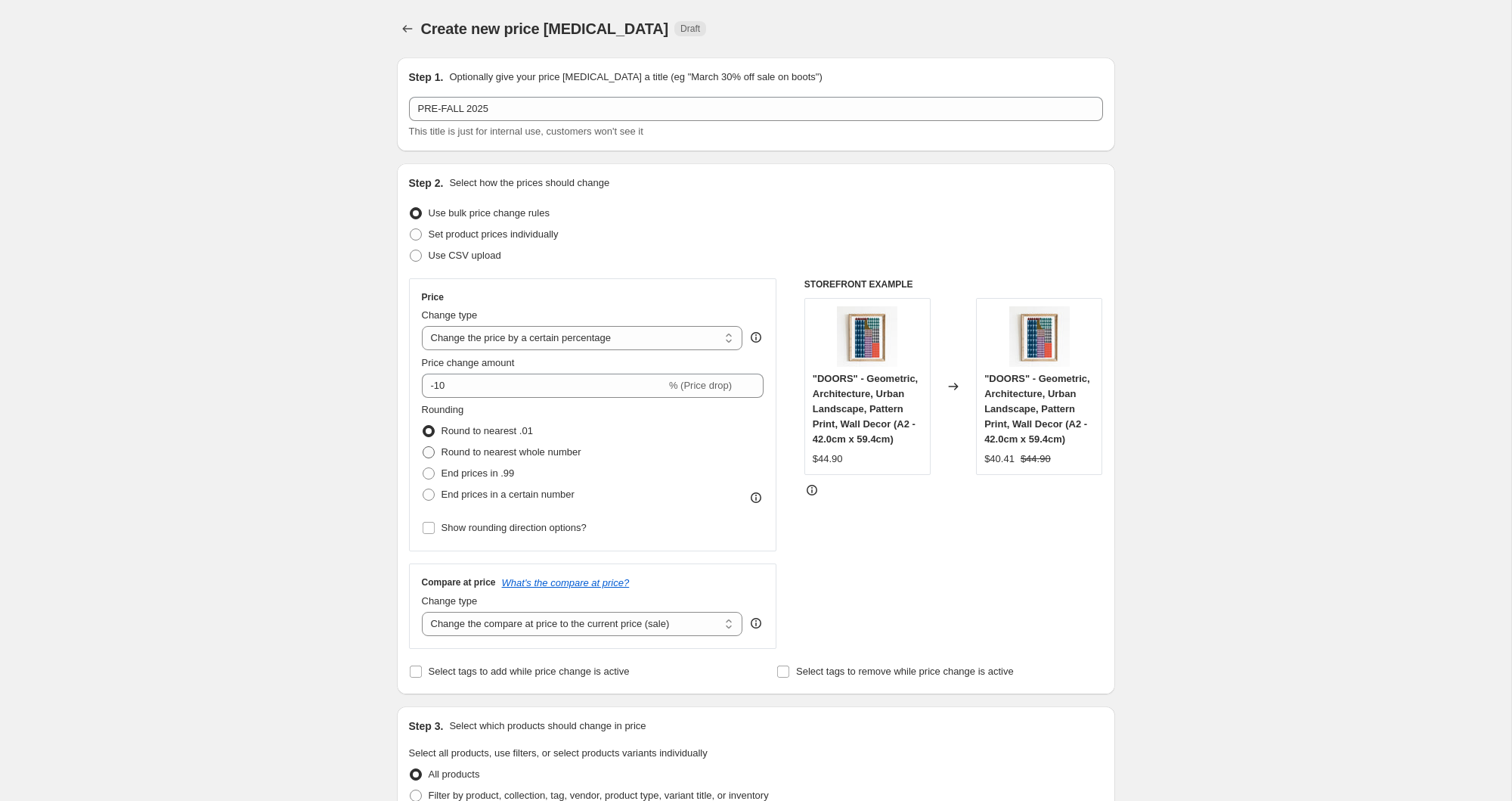
click at [488, 456] on span "Round to nearest whole number" at bounding box center [511, 452] width 140 height 11
click at [424, 447] on input "Round to nearest whole number" at bounding box center [423, 446] width 1 height 1
radio input "true"
click at [466, 521] on span "Show rounding direction options?" at bounding box center [514, 525] width 145 height 11
click at [435, 521] on input "Show rounding direction options?" at bounding box center [429, 525] width 12 height 12
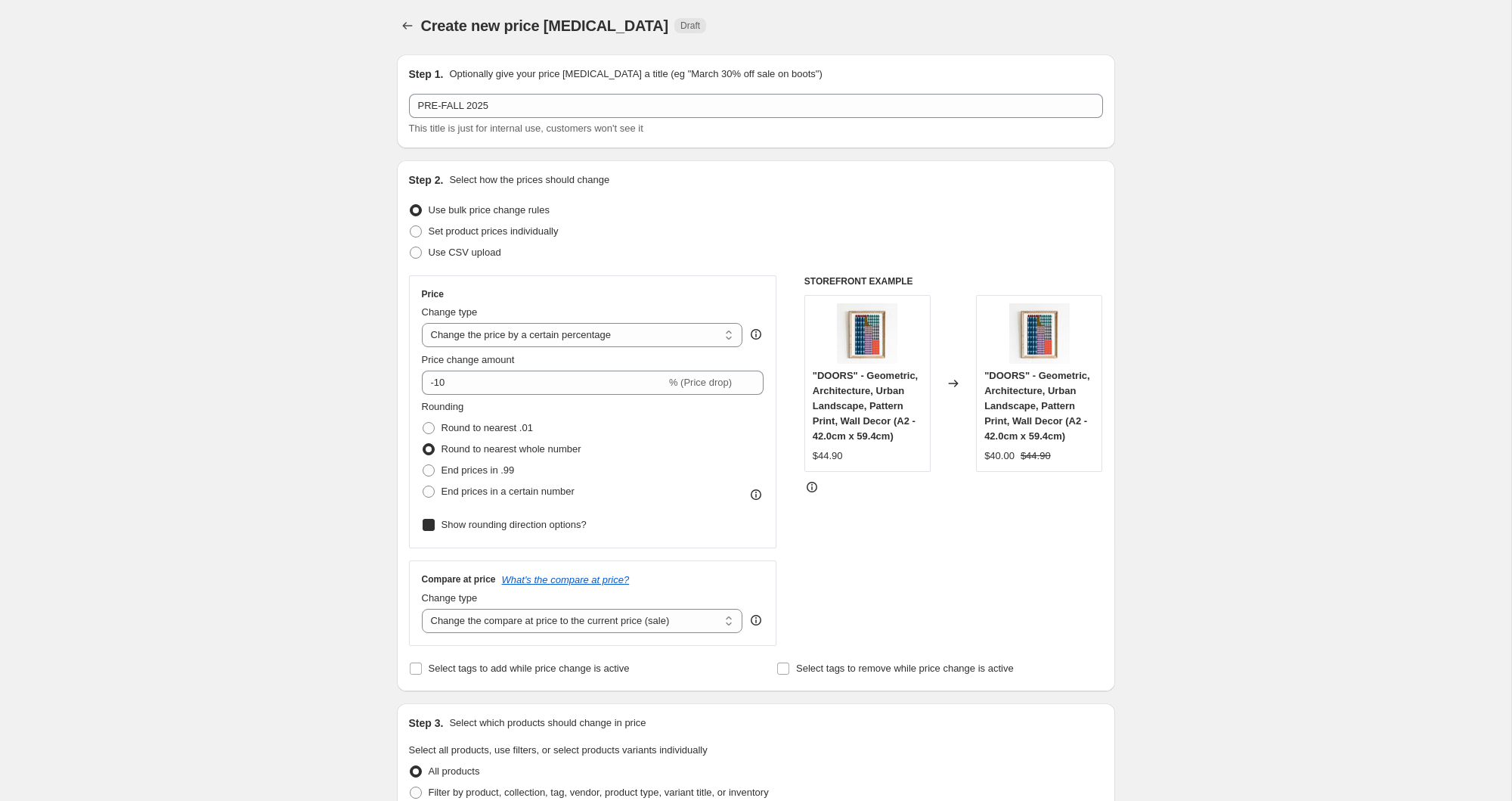
checkbox input "true"
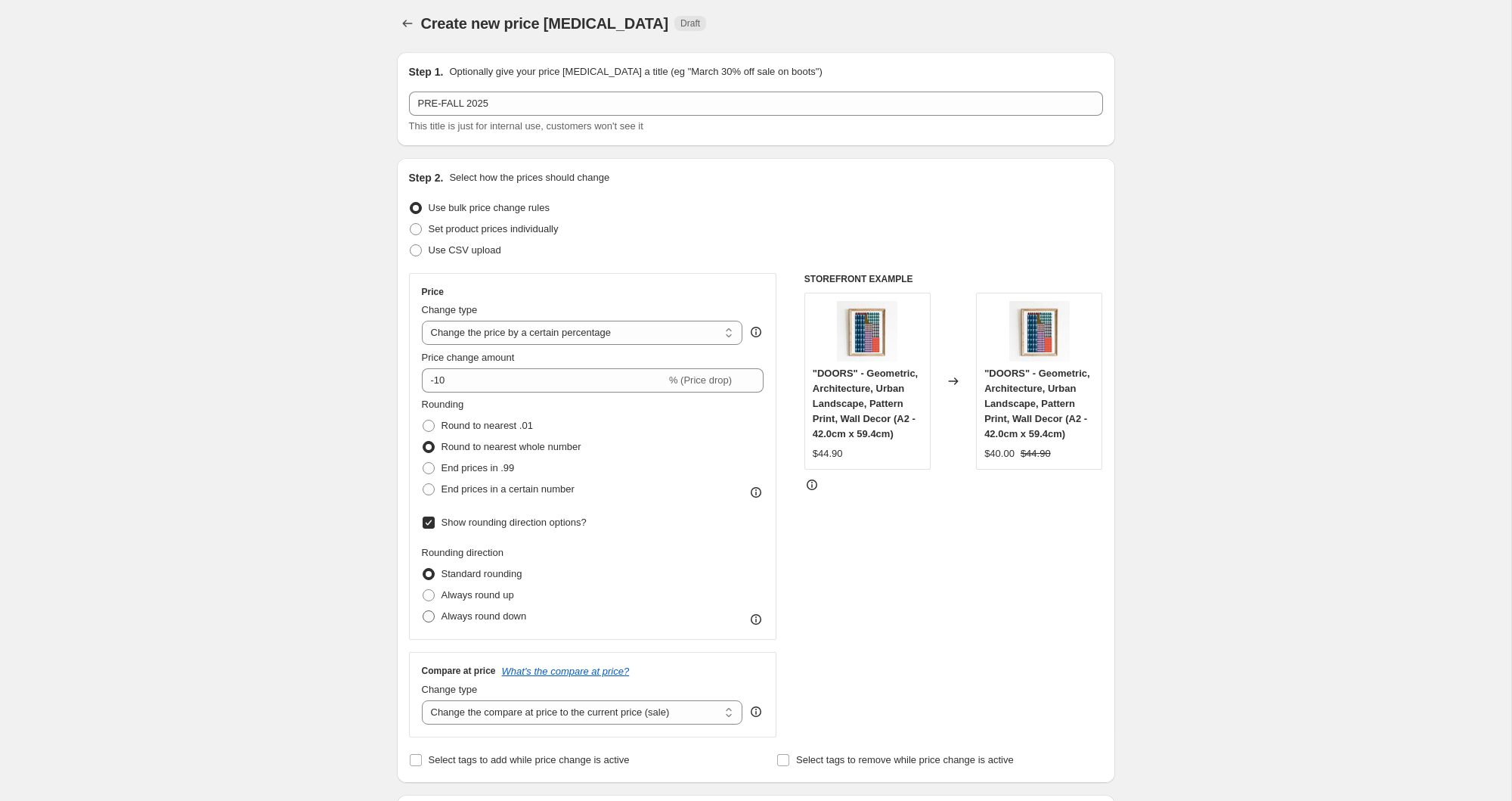
click at [491, 626] on label "Always round down" at bounding box center [474, 617] width 105 height 21
click at [424, 612] on input "Always round down" at bounding box center [423, 611] width 1 height 1
radio input "true"
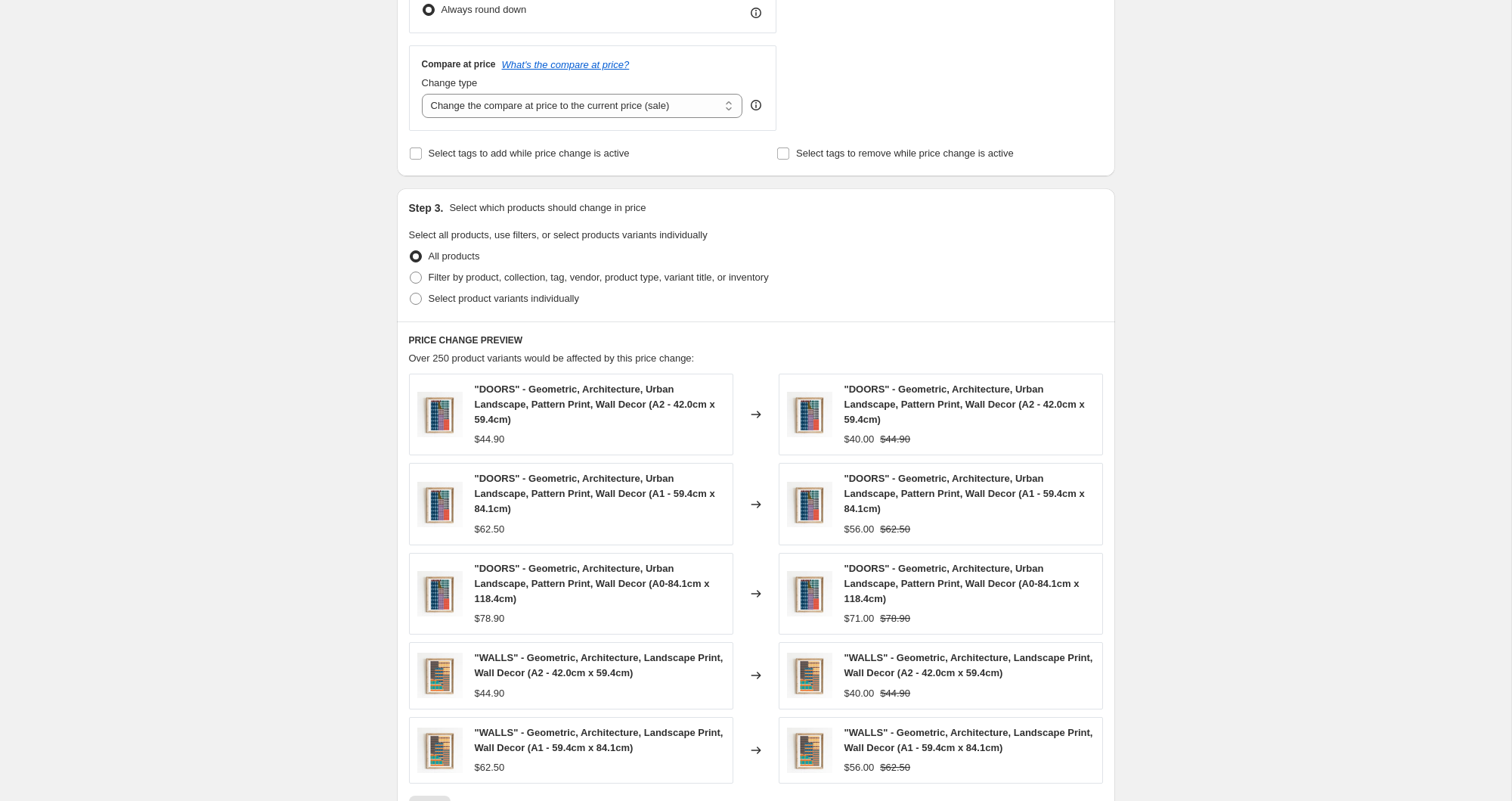
scroll to position [875, 0]
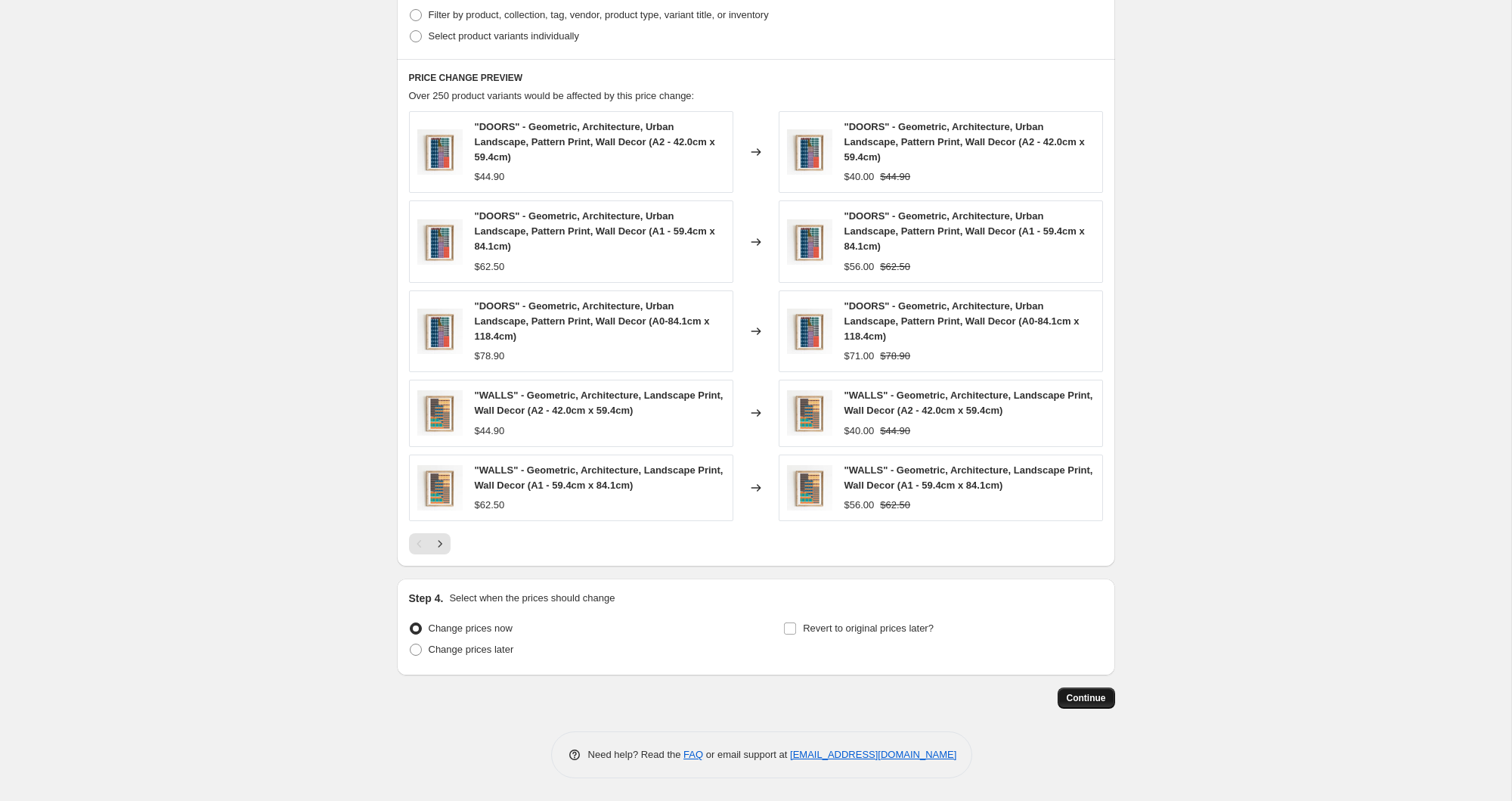
click at [1073, 702] on span "Continue" at bounding box center [1087, 698] width 39 height 12
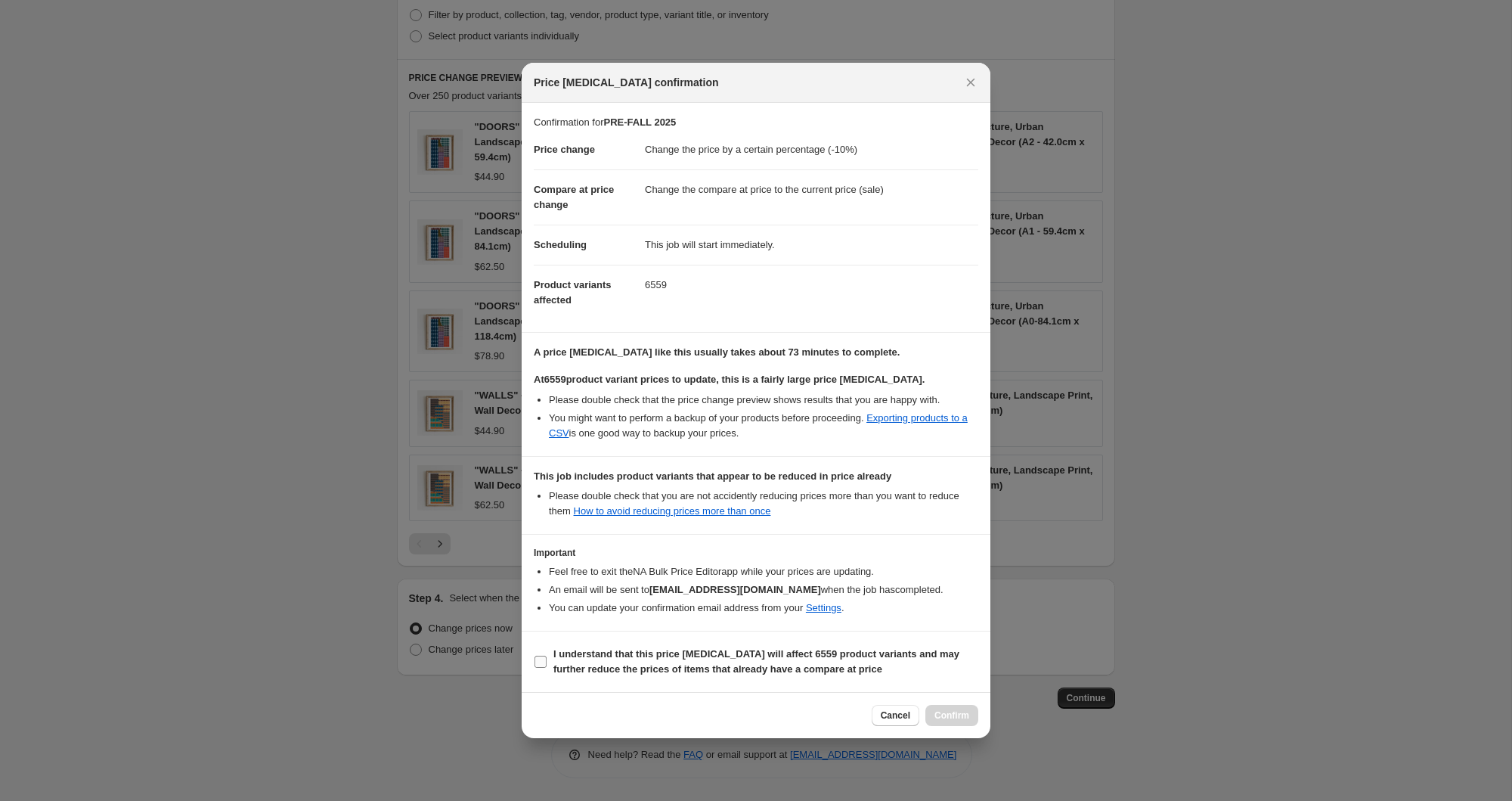
click at [609, 653] on b "I understand that this price [MEDICAL_DATA] will affect 6559 product variants a…" at bounding box center [756, 662] width 406 height 26
click at [547, 656] on input "I understand that this price [MEDICAL_DATA] will affect 6559 product variants a…" at bounding box center [540, 662] width 12 height 12
checkbox input "true"
click at [950, 712] on span "Confirm" at bounding box center [951, 715] width 34 height 12
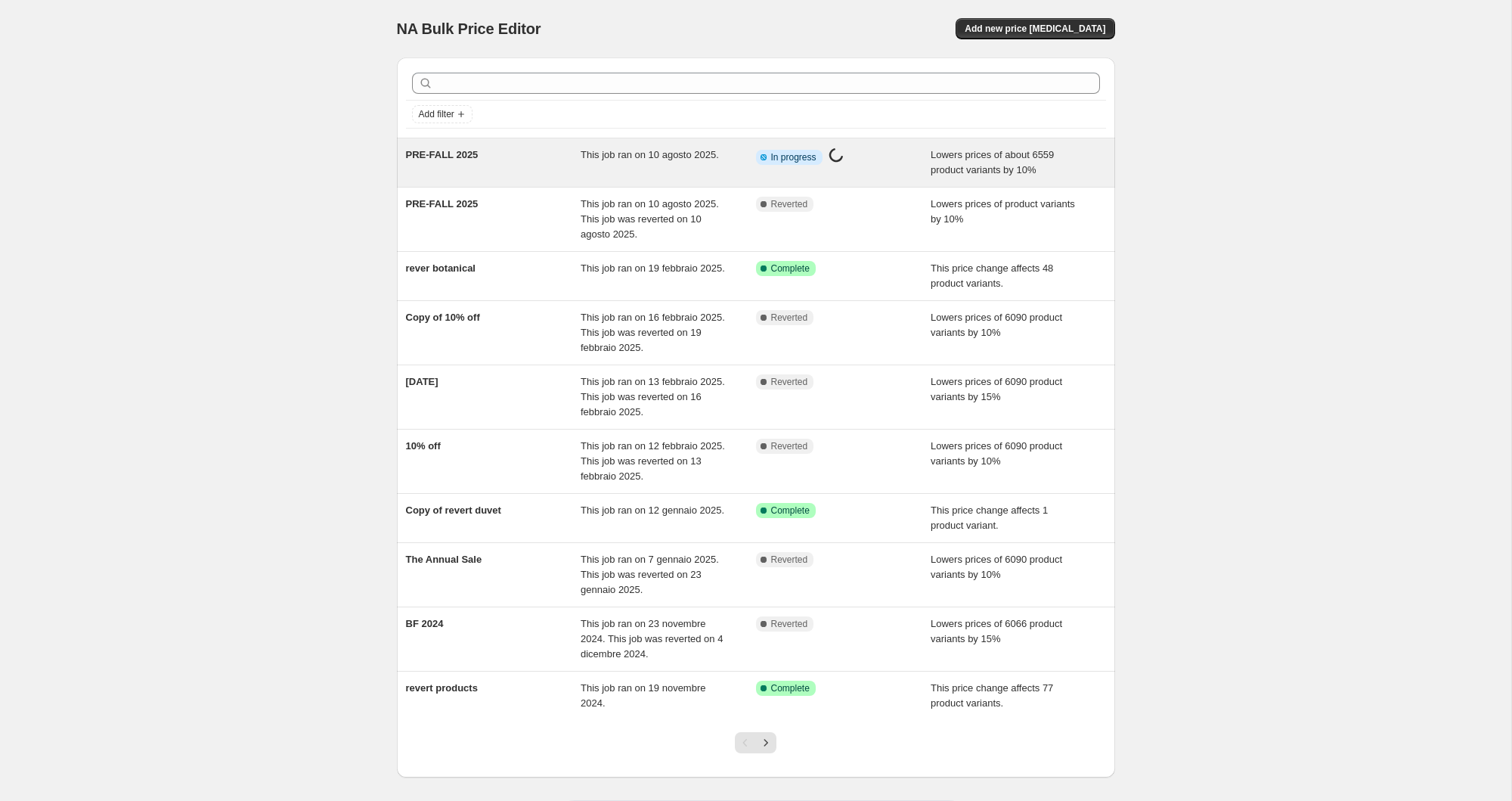
click at [657, 145] on div "PRE-FALL 2025 This job ran on 10 agosto 2025. Info Partially complete In progre…" at bounding box center [756, 162] width 719 height 48
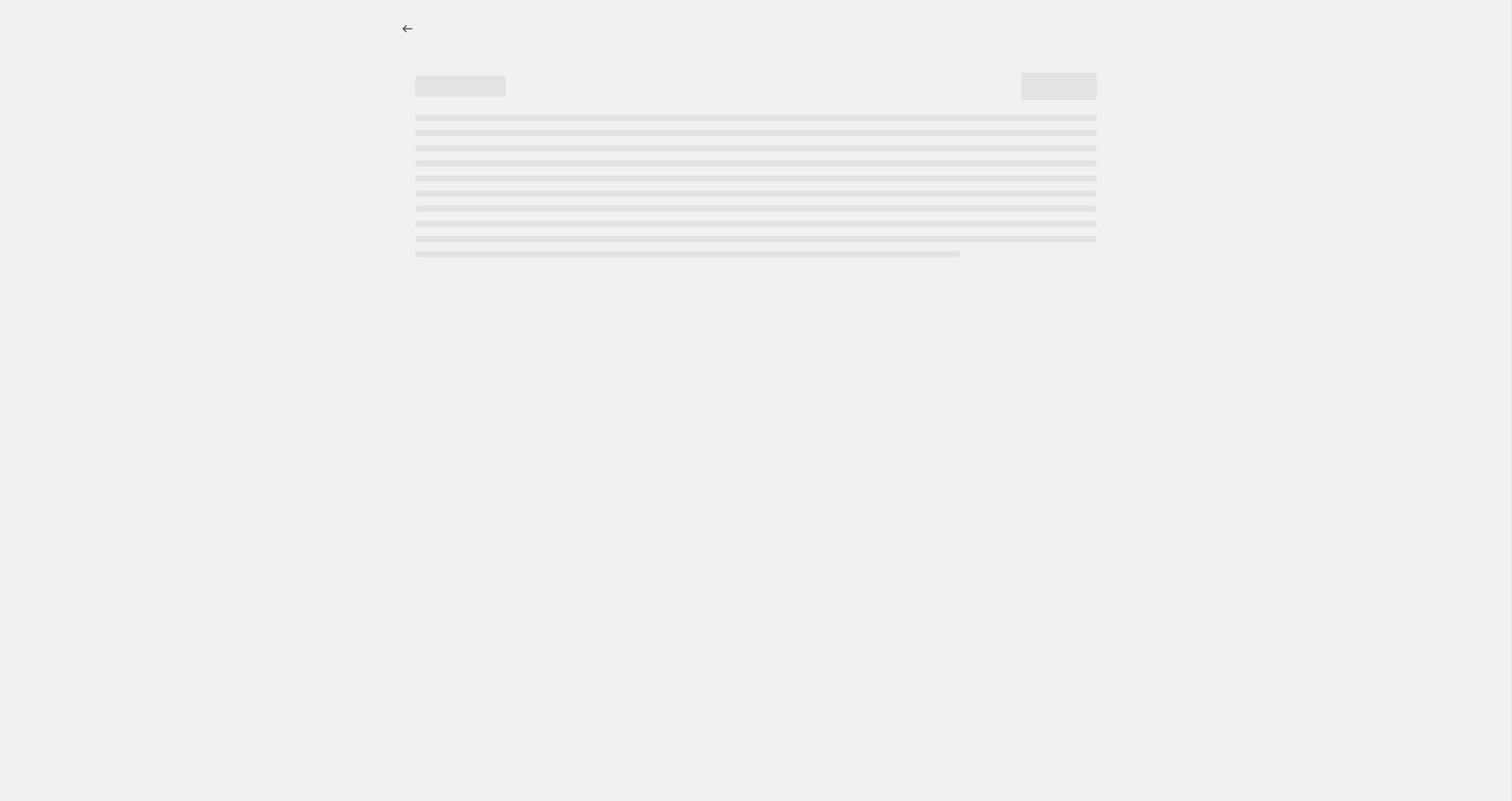
select select "percentage"
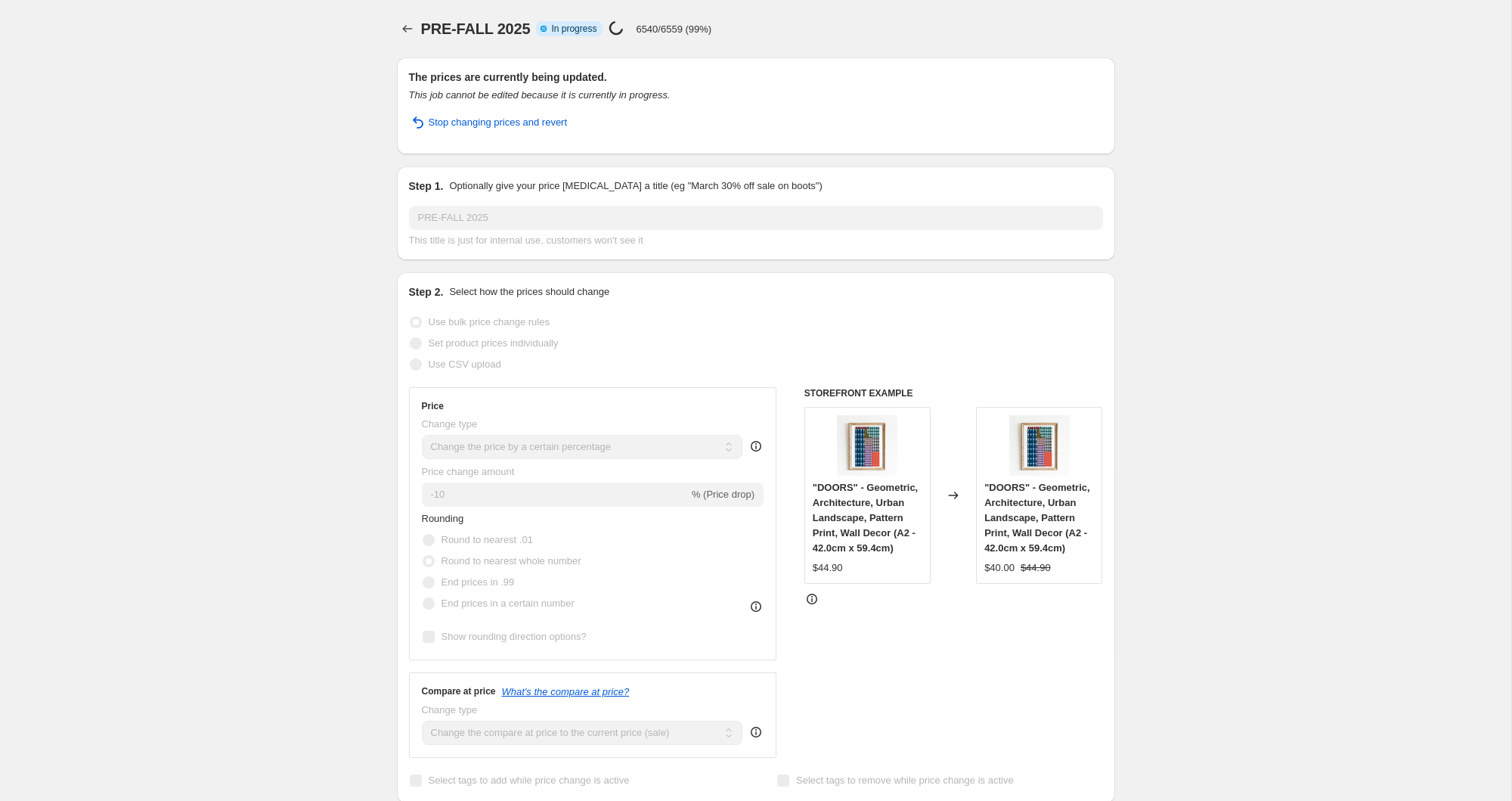
select select "percentage"
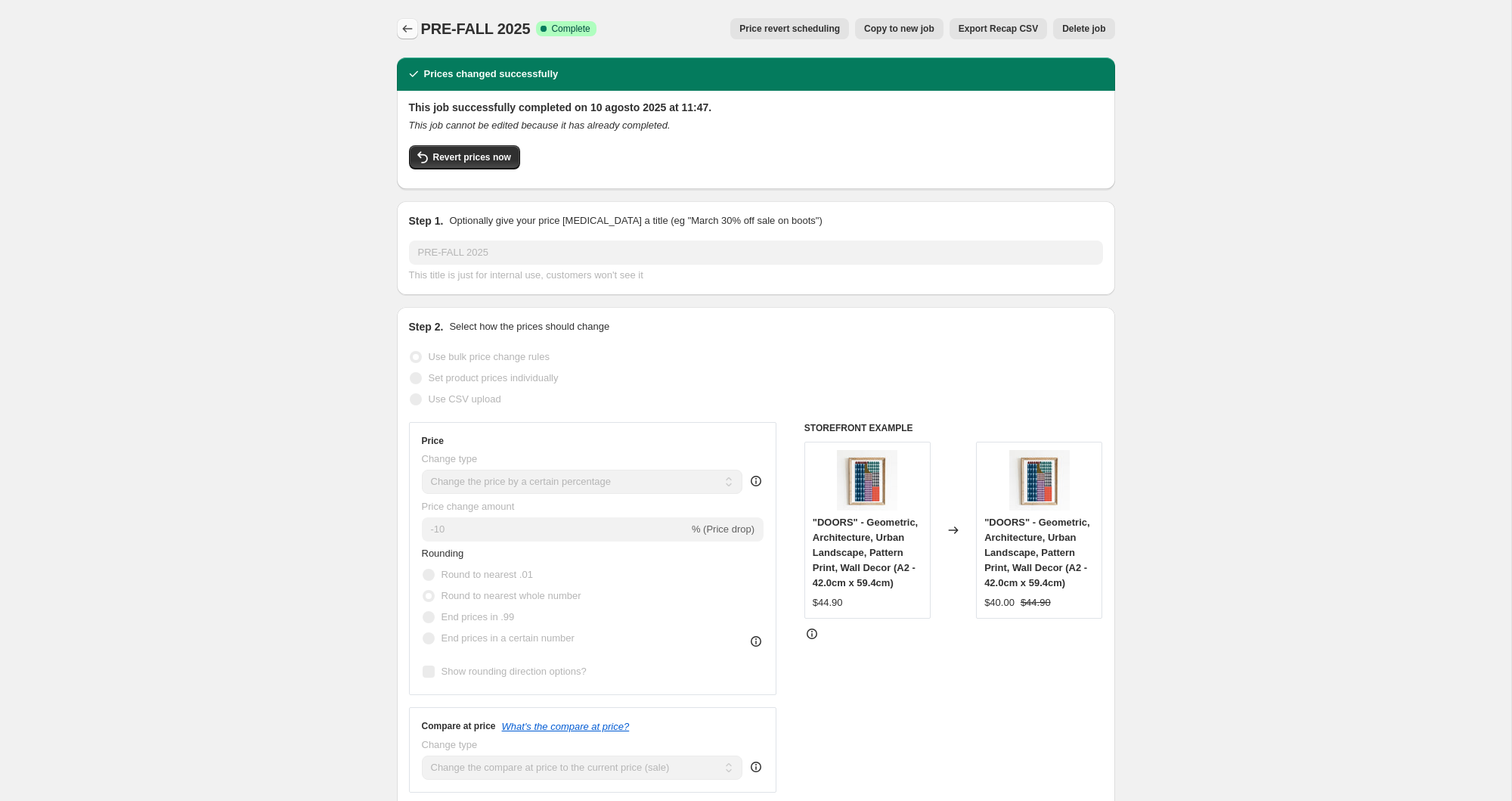
click at [406, 23] on icon "Price change jobs" at bounding box center [407, 29] width 15 height 15
